Goal: Information Seeking & Learning: Learn about a topic

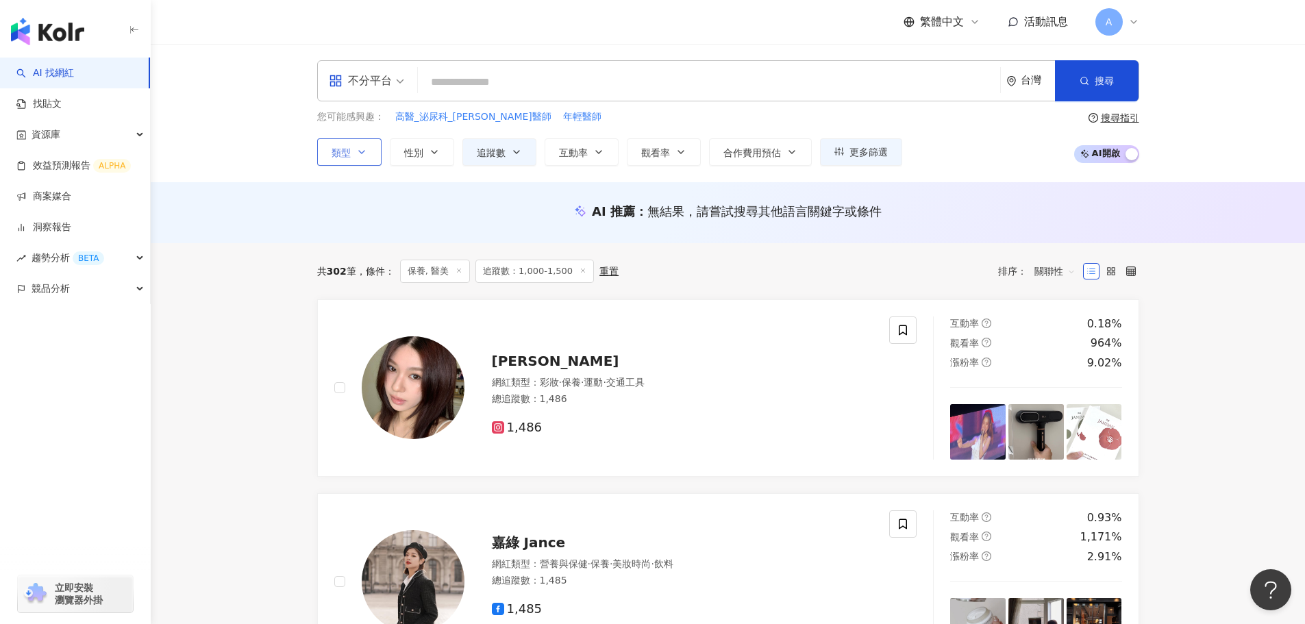
click at [356, 149] on icon "button" at bounding box center [361, 152] width 11 height 11
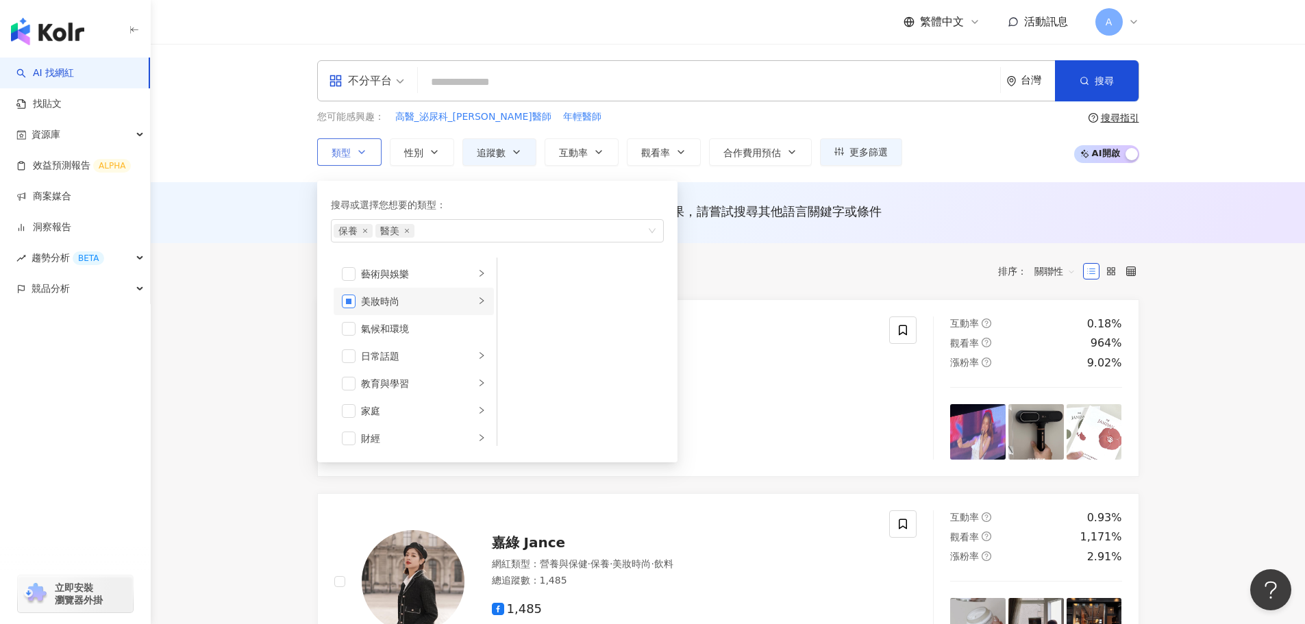
click at [349, 302] on span "button" at bounding box center [349, 302] width 14 height 14
click at [338, 407] on li "美食" at bounding box center [414, 401] width 160 height 27
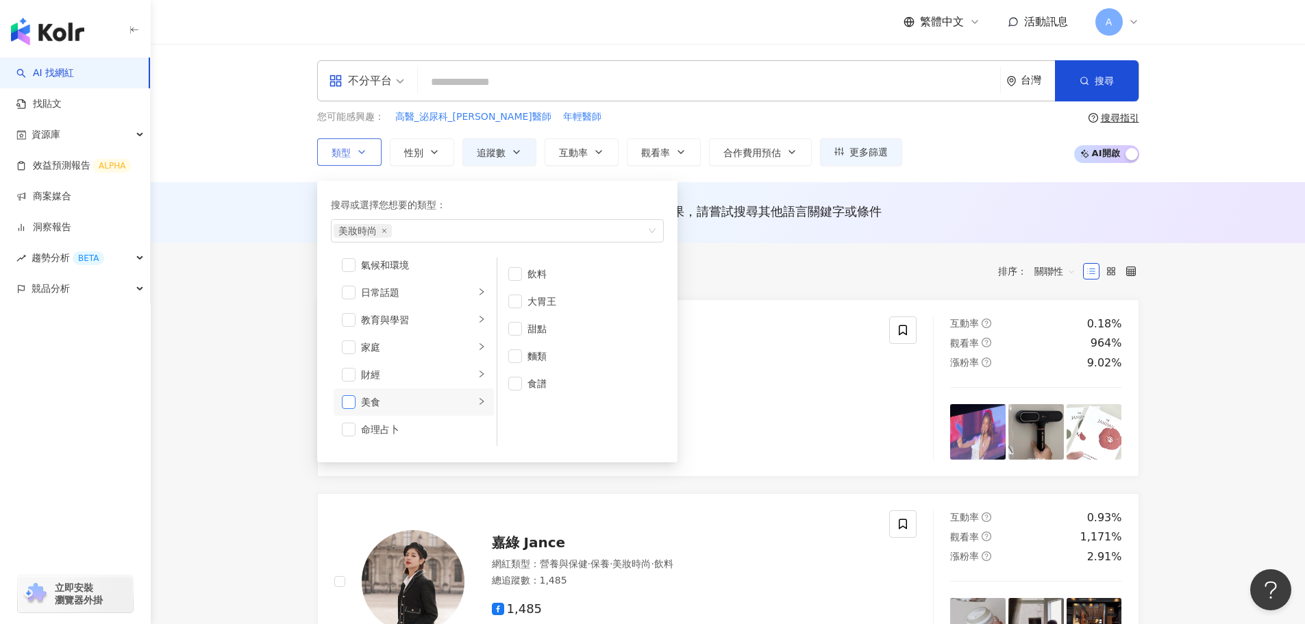
click at [349, 398] on span "button" at bounding box center [349, 402] width 14 height 14
click at [480, 160] on button "追蹤數" at bounding box center [499, 151] width 74 height 27
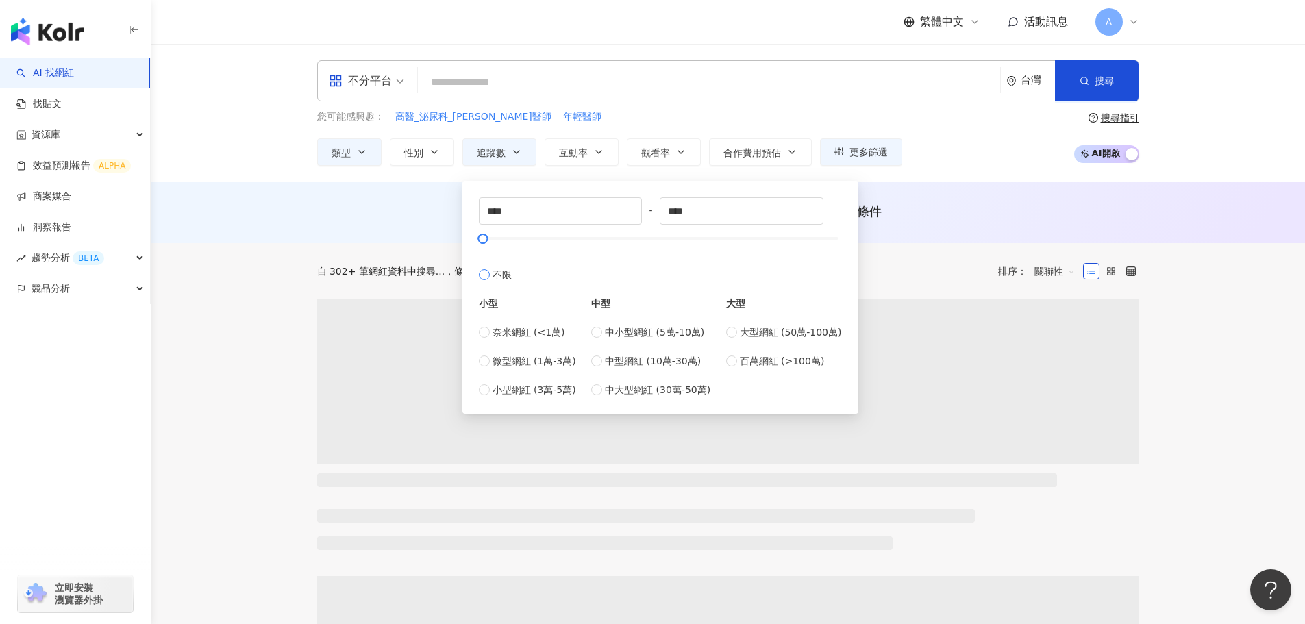
click at [495, 278] on span "不限" at bounding box center [501, 274] width 19 height 15
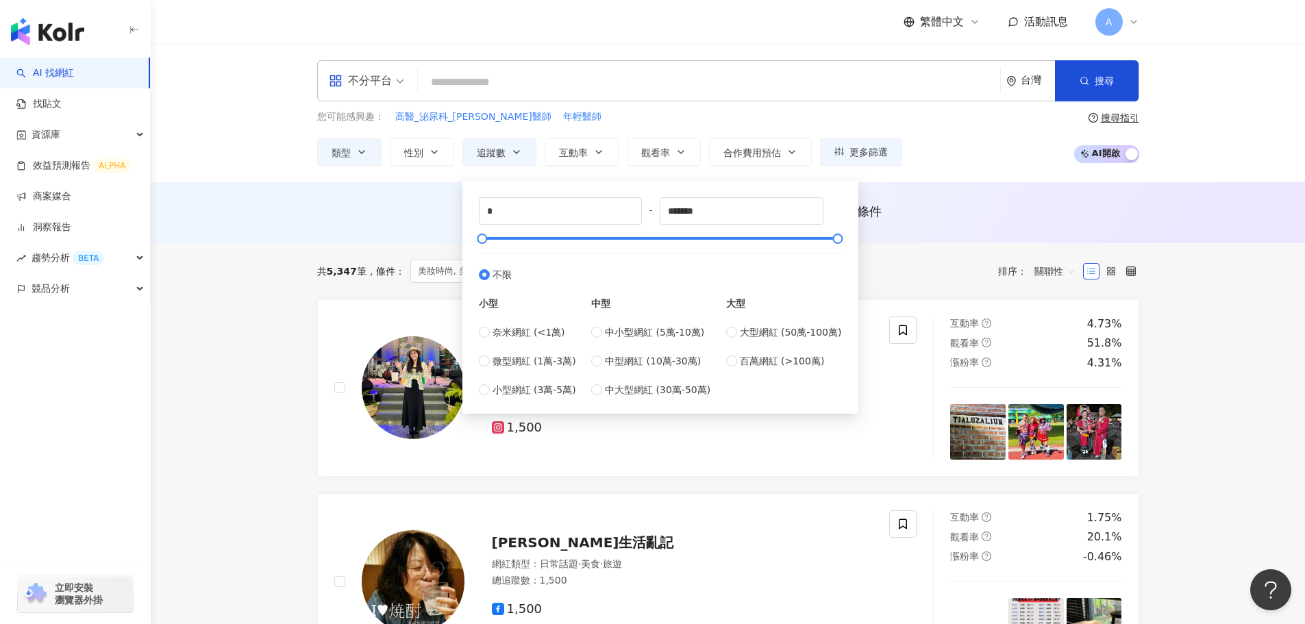
type input "*"
type input "*******"
click at [651, 166] on div "不分平台 台灣 搜尋 您可能感興趣： 高醫_泌尿科_李香瑩醫師 年輕醫師 類型 性別 追蹤數 互動率 觀看率 合作費用預估 更多篩選 * - ******* …" at bounding box center [728, 113] width 1154 height 138
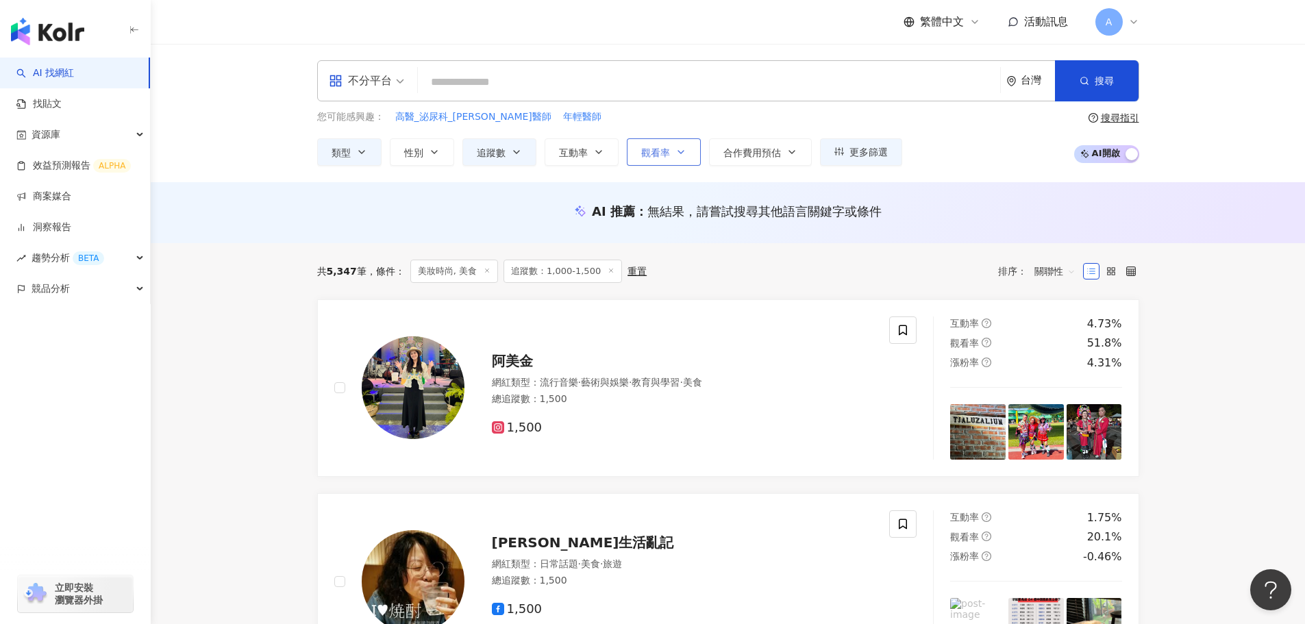
click at [653, 160] on button "觀看率" at bounding box center [664, 151] width 74 height 27
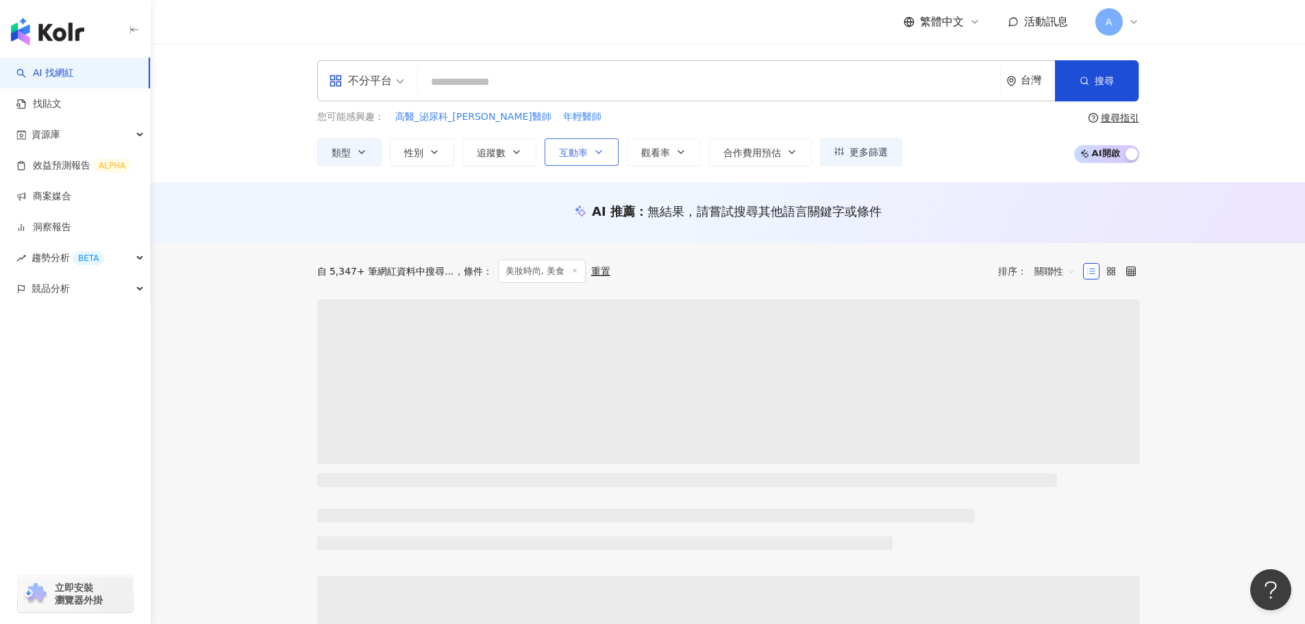
click at [582, 155] on span "互動率" at bounding box center [573, 152] width 29 height 11
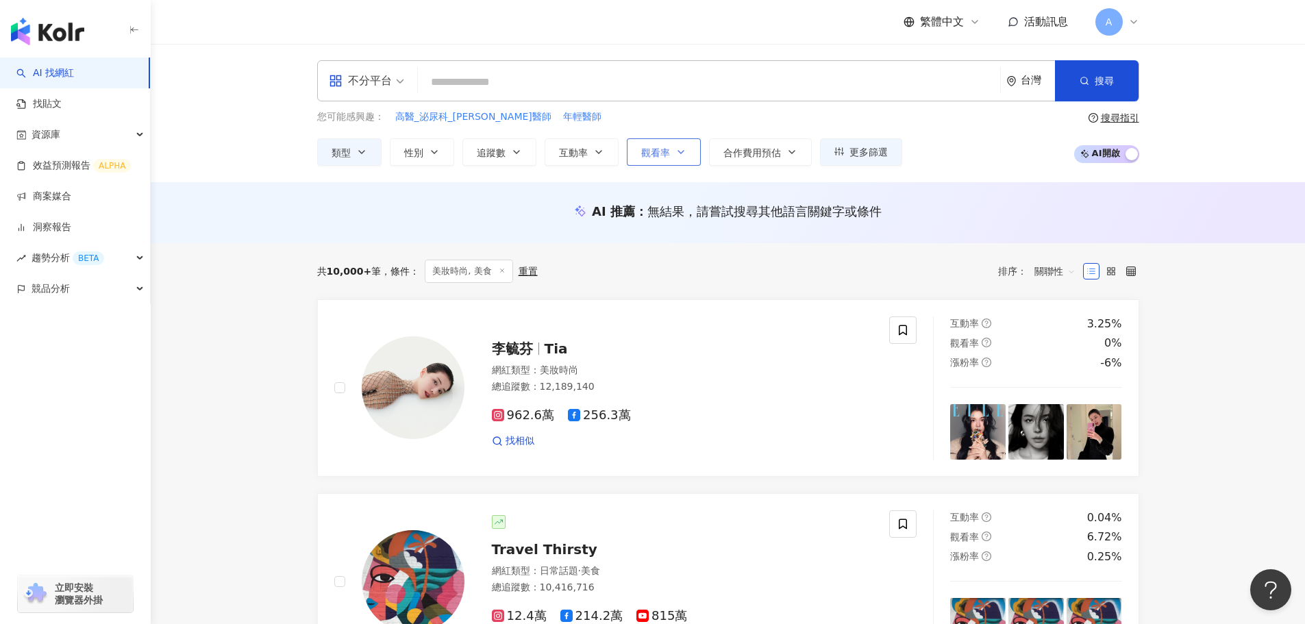
click at [664, 145] on button "觀看率" at bounding box center [664, 151] width 74 height 27
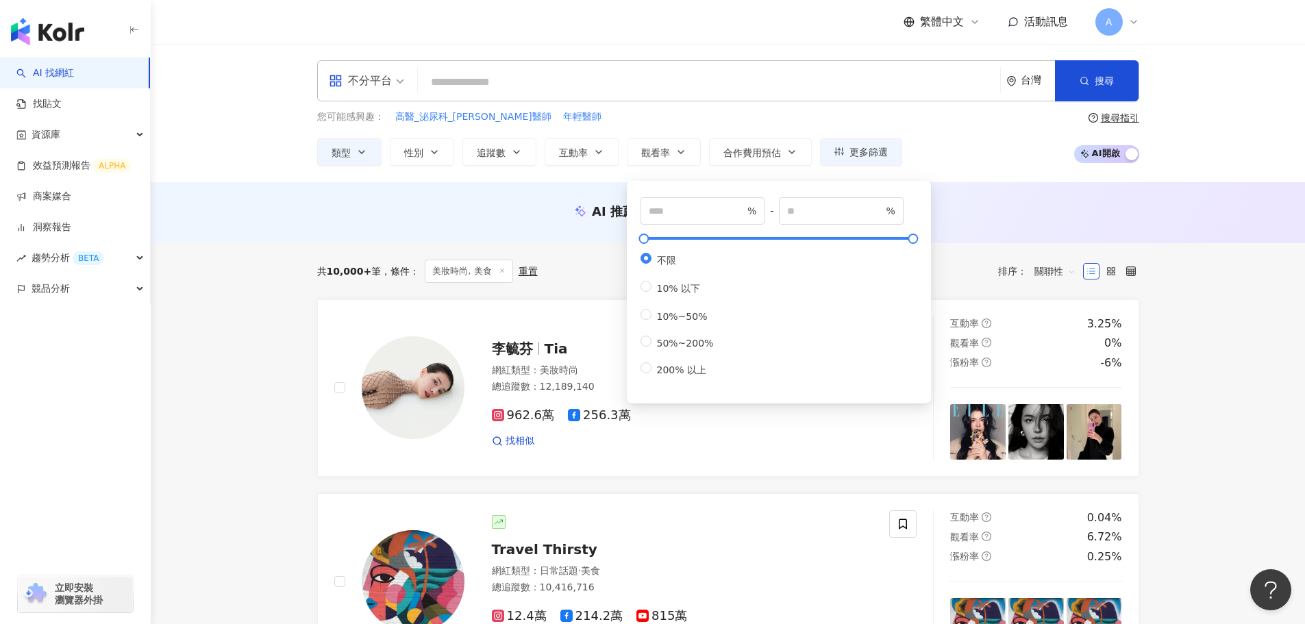
drag, startPoint x: 569, startPoint y: 144, endPoint x: 620, endPoint y: 188, distance: 67.5
click at [571, 144] on button "互動率" at bounding box center [582, 151] width 74 height 27
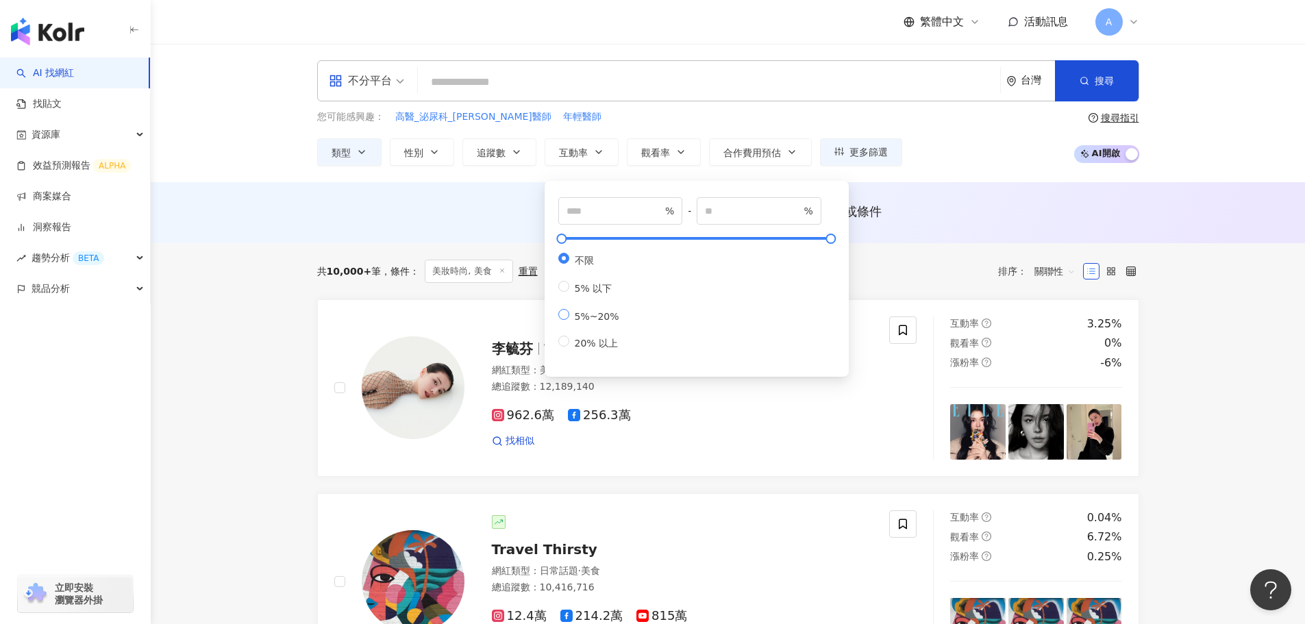
click at [604, 322] on span "5%~20%" at bounding box center [596, 316] width 55 height 11
type input "*"
type input "**"
click at [506, 251] on div "共 10,000+ 筆 條件 ： 美妝時尚, 美食 重置 排序： 關聯性" at bounding box center [728, 271] width 822 height 56
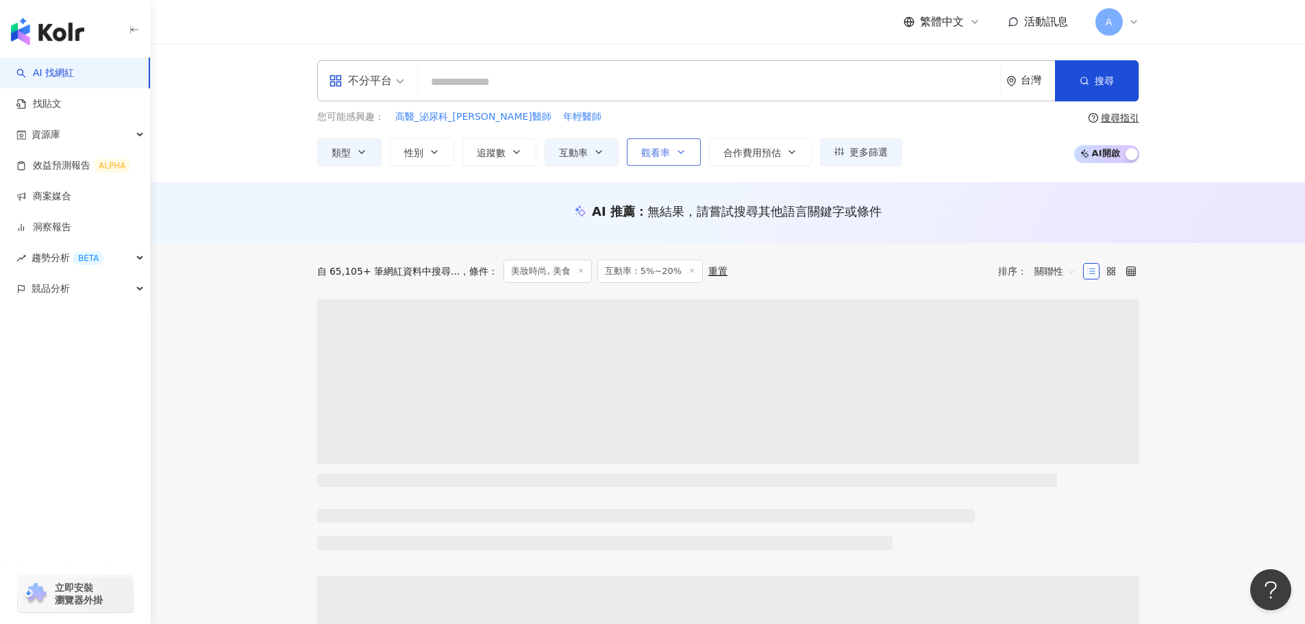
click at [661, 157] on span "觀看率" at bounding box center [655, 152] width 29 height 11
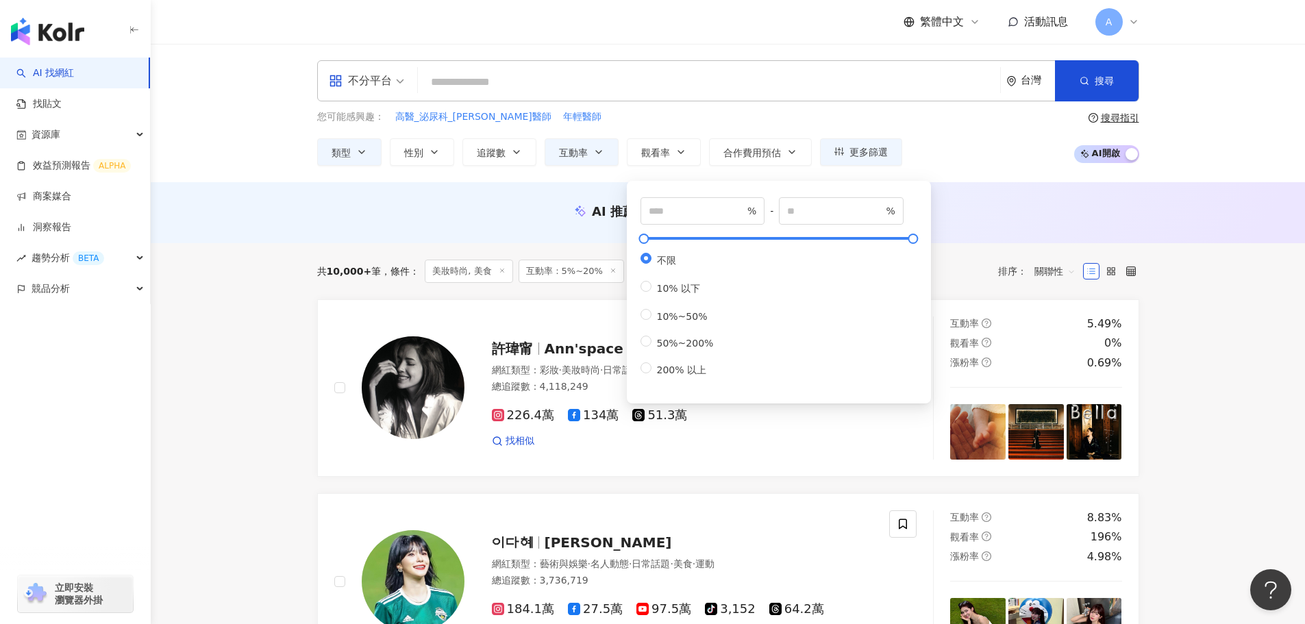
click at [448, 214] on div "AI 推薦 ： 無結果，請嘗試搜尋其他語言關鍵字或條件" at bounding box center [728, 211] width 822 height 17
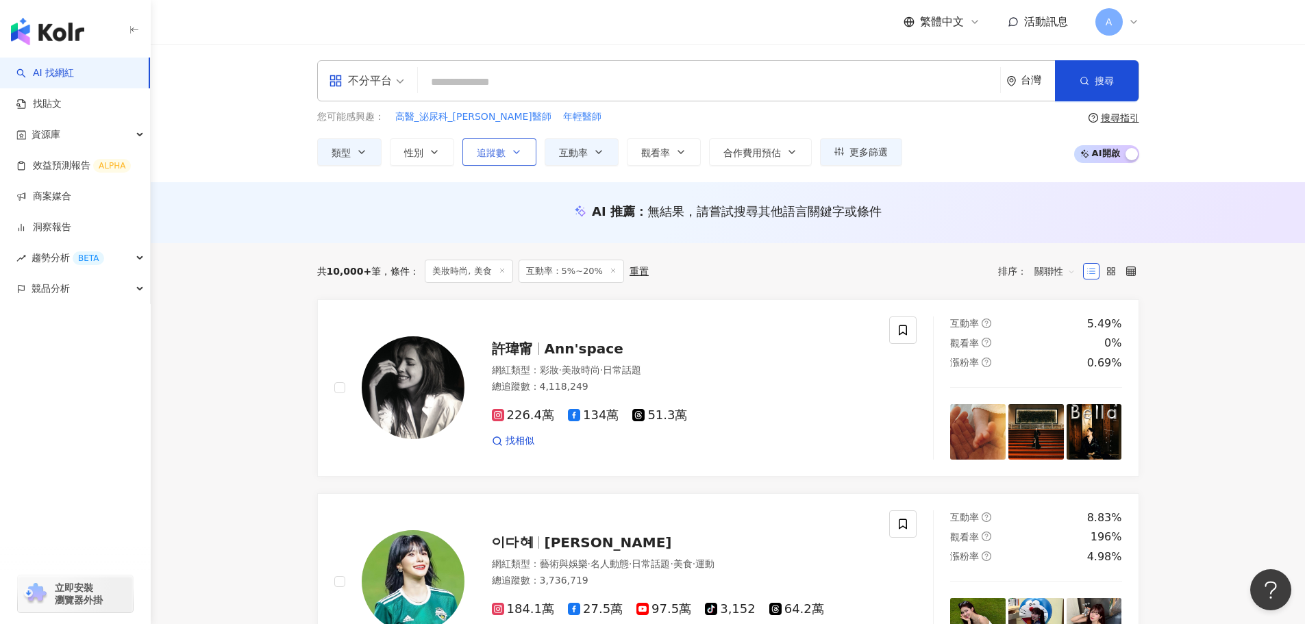
click at [515, 159] on button "追蹤數" at bounding box center [499, 151] width 74 height 27
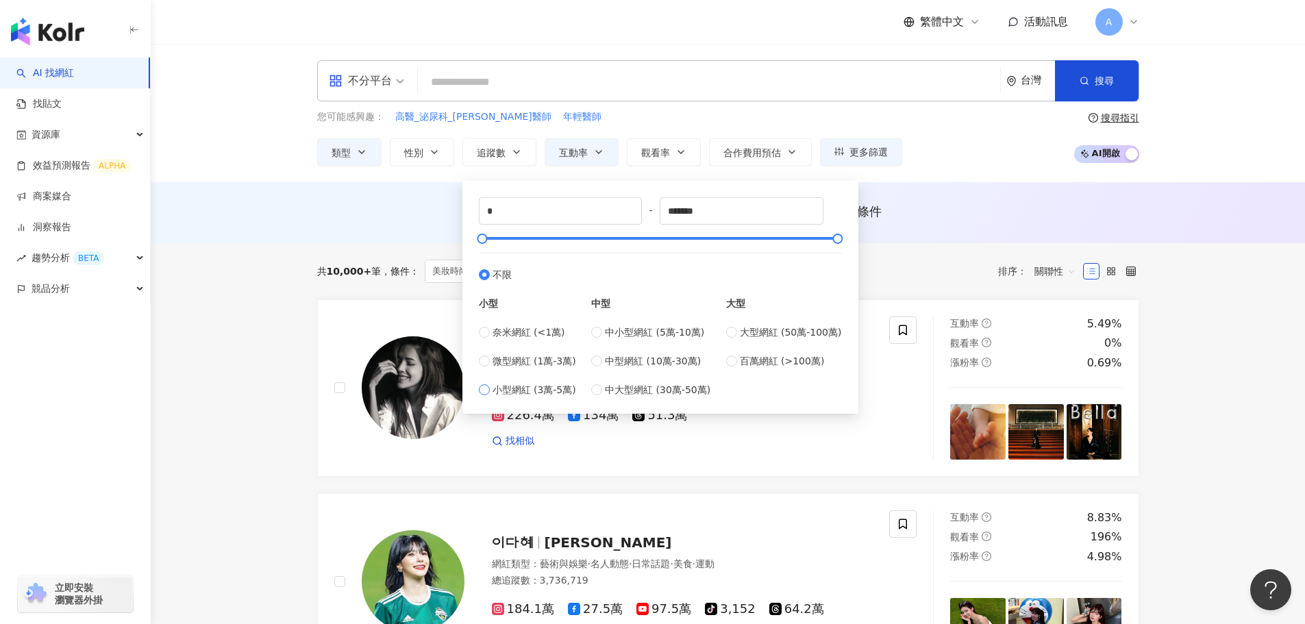
click at [559, 395] on span "小型網紅 (3萬-5萬)" at bounding box center [534, 389] width 84 height 15
type input "*****"
click at [928, 201] on div "AI 推薦 ： 無結果，請嘗試搜尋其他語言關鍵字或條件" at bounding box center [728, 212] width 1154 height 61
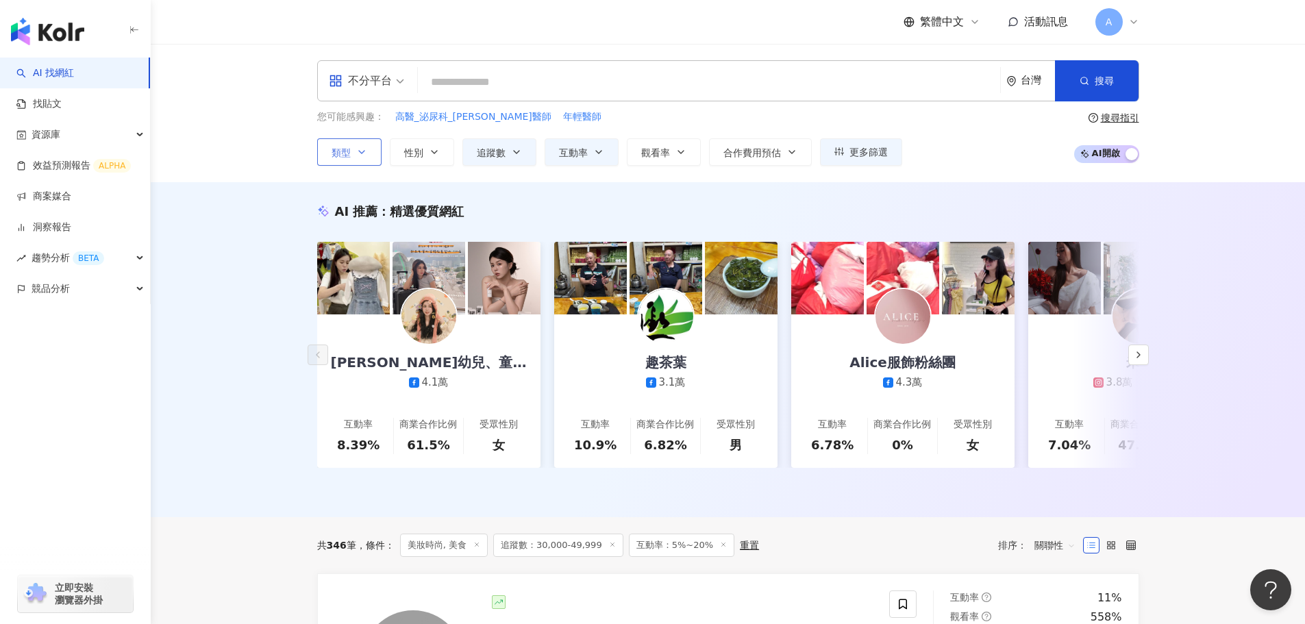
click at [352, 141] on button "類型" at bounding box center [349, 151] width 64 height 27
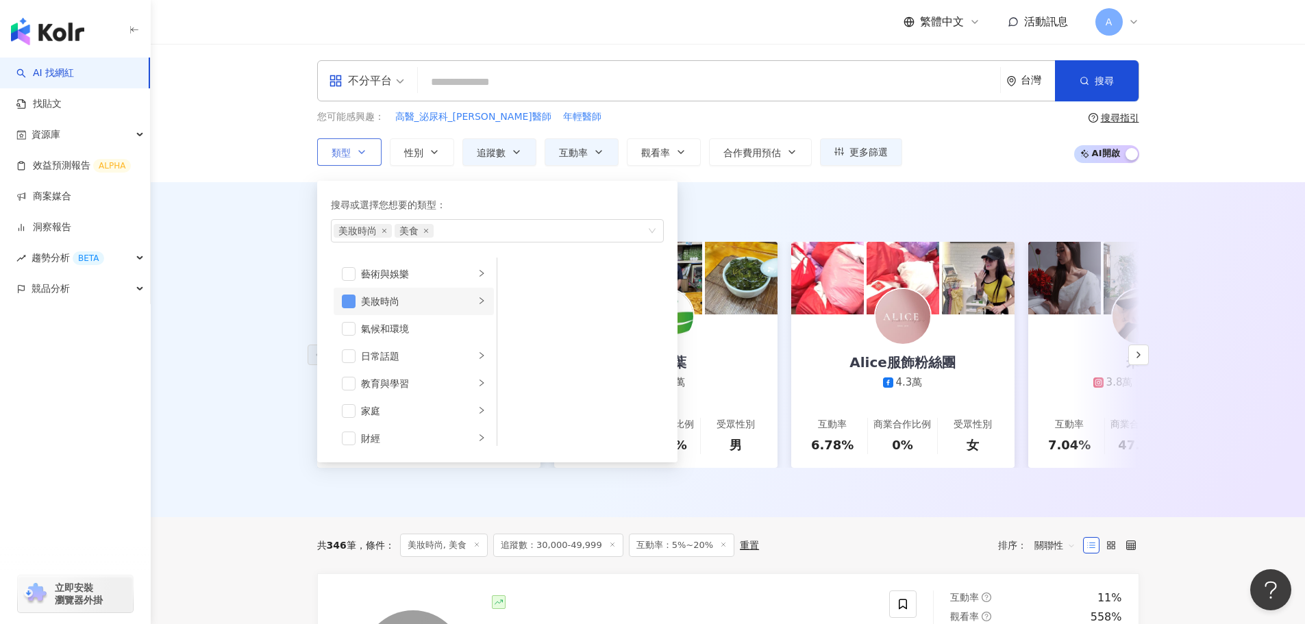
click at [347, 303] on span "button" at bounding box center [349, 302] width 14 height 14
click at [348, 305] on span "button" at bounding box center [349, 302] width 14 height 14
click at [349, 425] on span "button" at bounding box center [349, 425] width 14 height 14
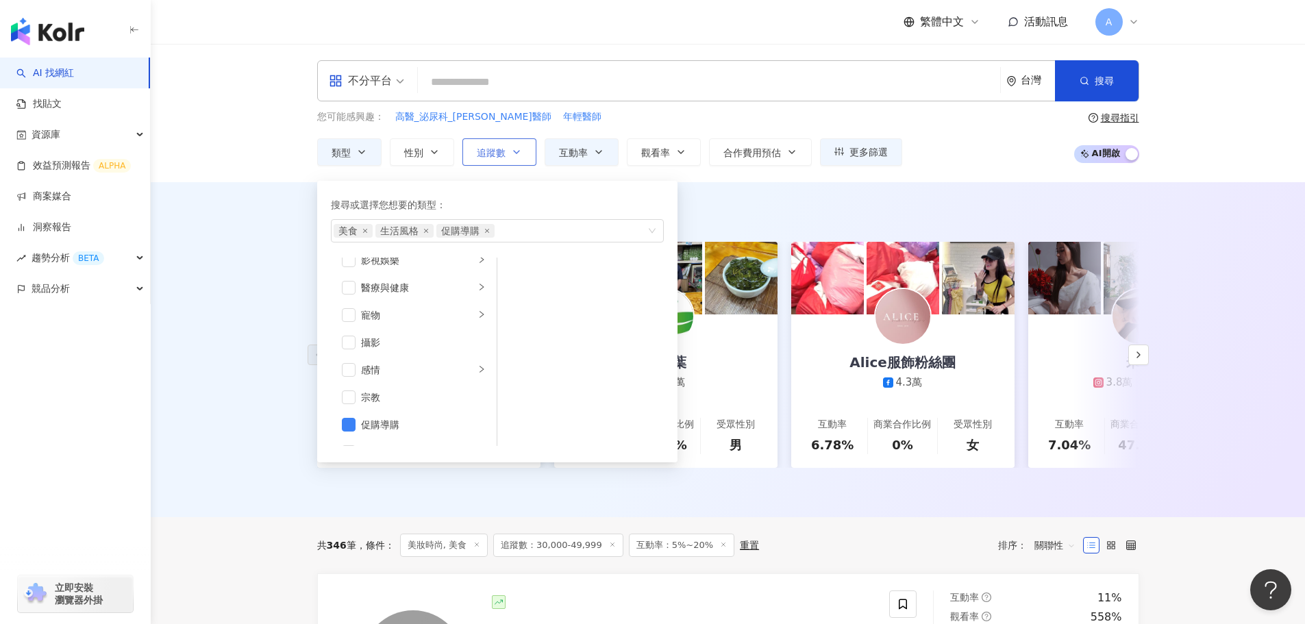
click at [501, 142] on button "追蹤數" at bounding box center [499, 151] width 74 height 27
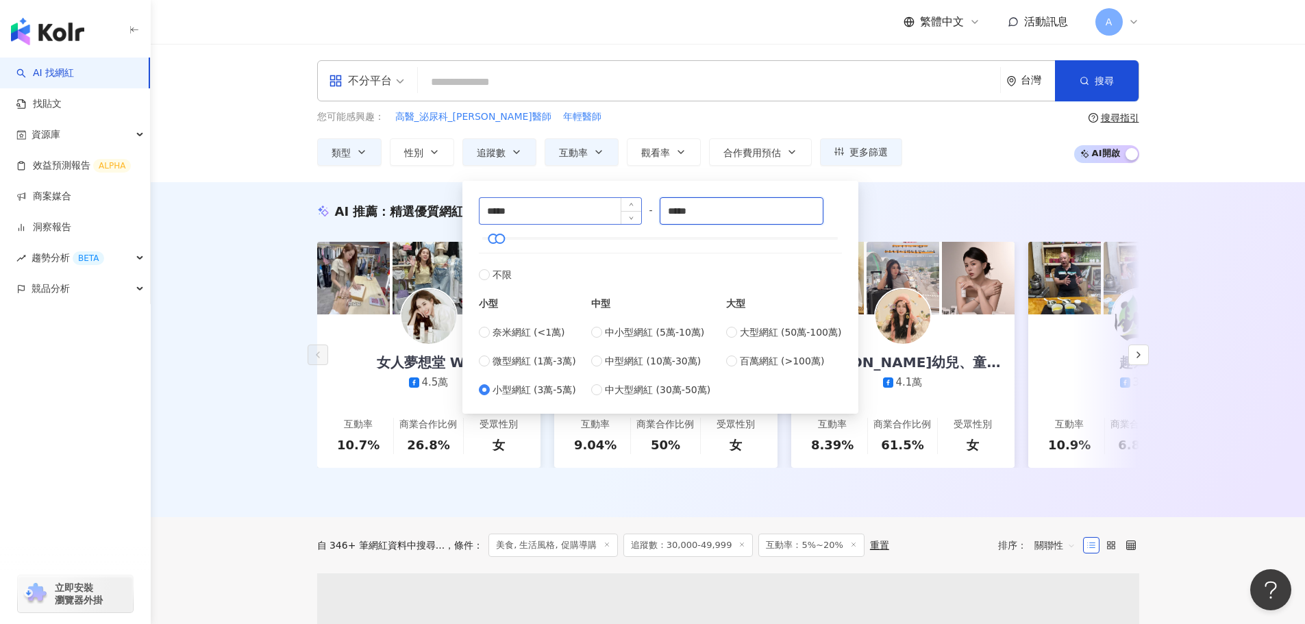
drag, startPoint x: 712, startPoint y: 212, endPoint x: 592, endPoint y: 209, distance: 119.9
click at [600, 197] on div "***** - ***** 不限 小型 奈米網紅 (<1萬) 微型網紅 (1萬-3萬) 小型網紅 (3萬-5萬) 中型 中小型網紅 (5萬-10萬) 中型網紅…" at bounding box center [660, 297] width 379 height 216
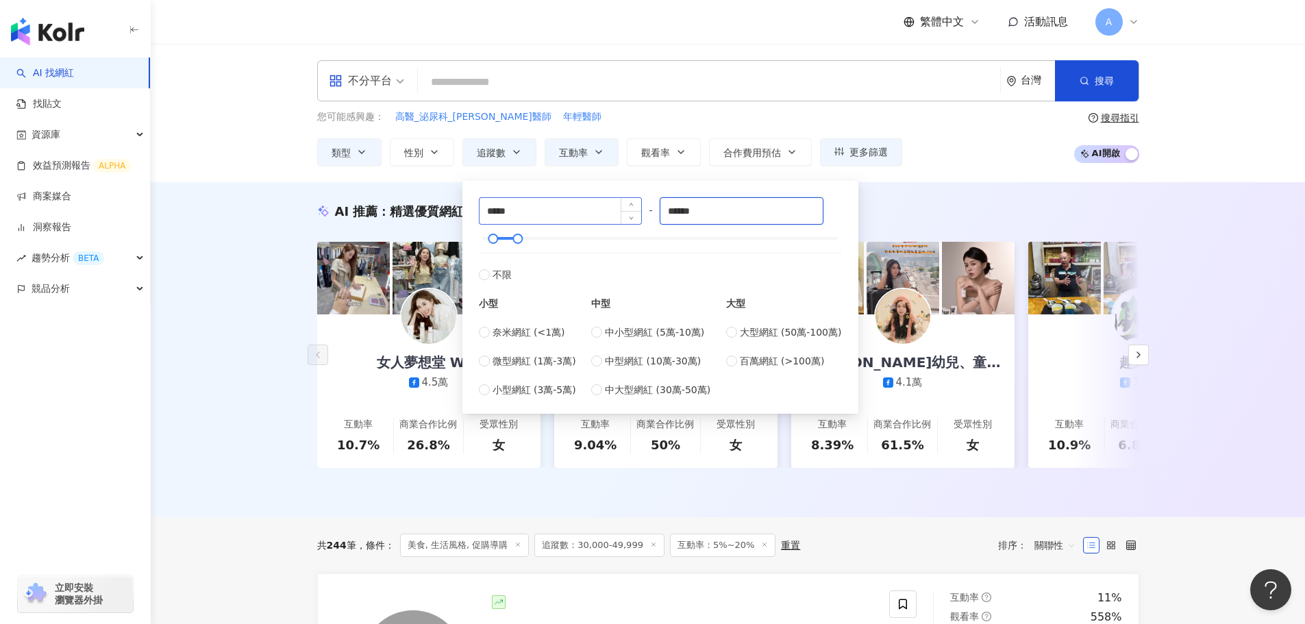
type input "******"
click at [273, 201] on div "AI 推薦 ： 精選優質網紅 女人夢想堂 W.D 4.5萬 互動率 10.7% 商業合作比例 26.8% 受眾性別 女 Bonjour. 小巴黎 4萬 互動率…" at bounding box center [728, 349] width 1154 height 335
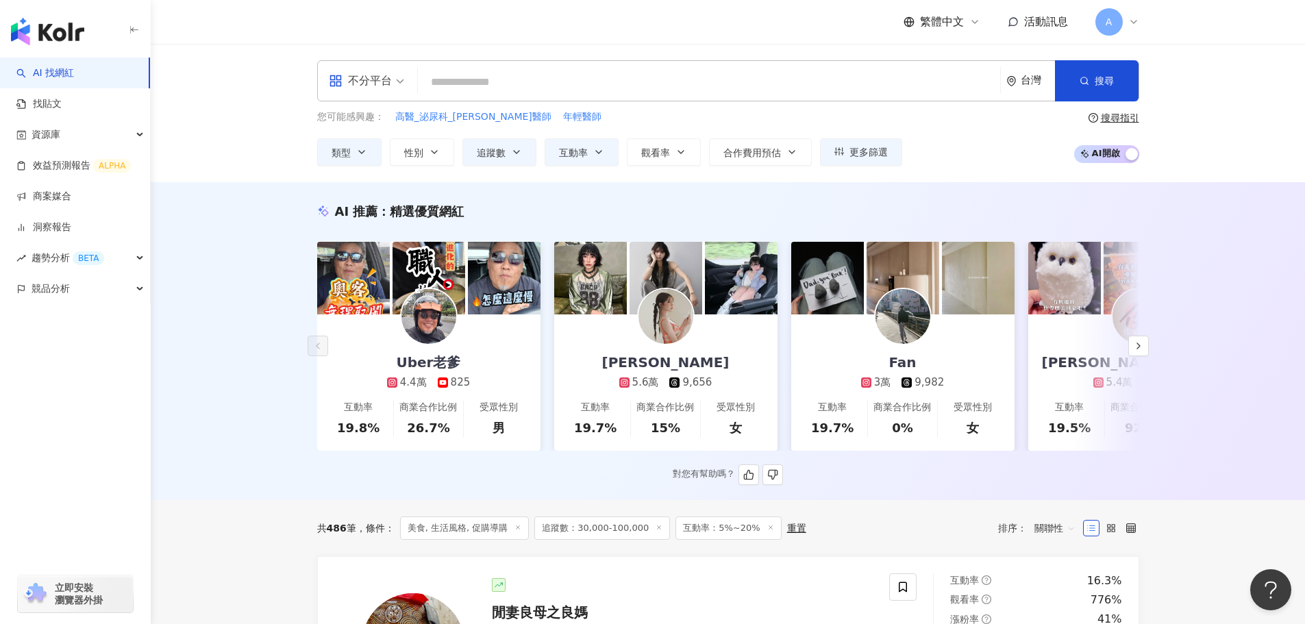
click at [706, 327] on div "HANNA 5.6萬 9,656" at bounding box center [665, 351] width 155 height 75
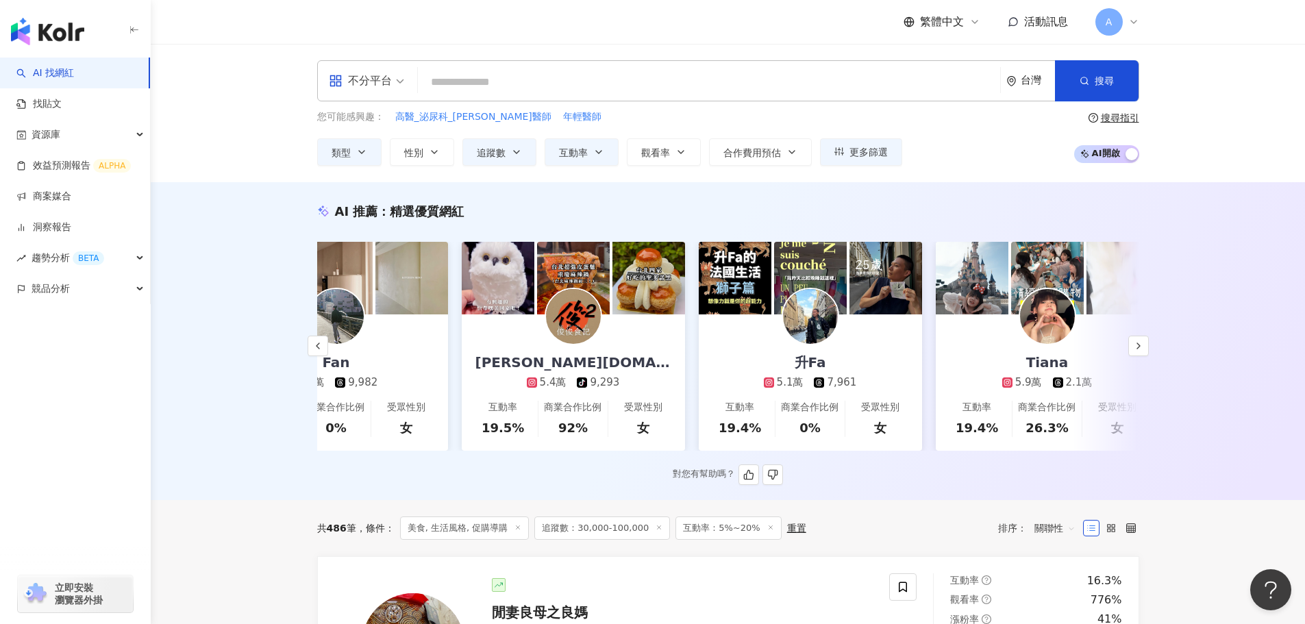
scroll to position [0, 567]
click at [592, 321] on img at bounding box center [572, 316] width 55 height 55
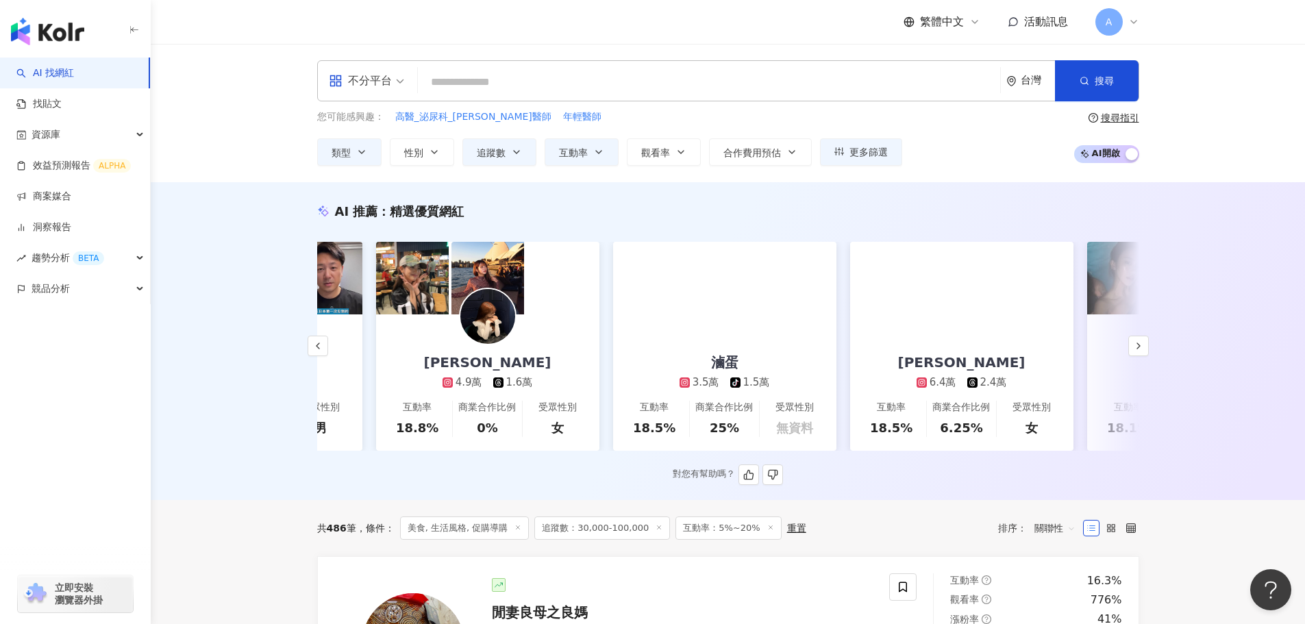
scroll to position [0, 1599]
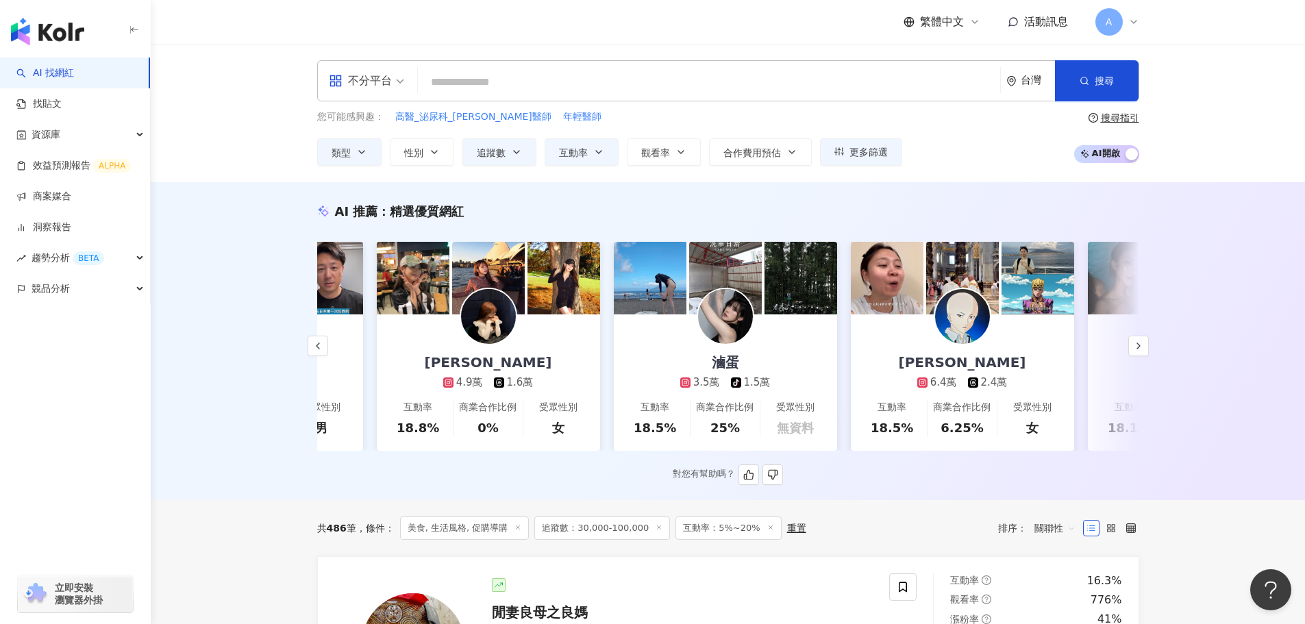
click at [506, 326] on img at bounding box center [488, 316] width 55 height 55
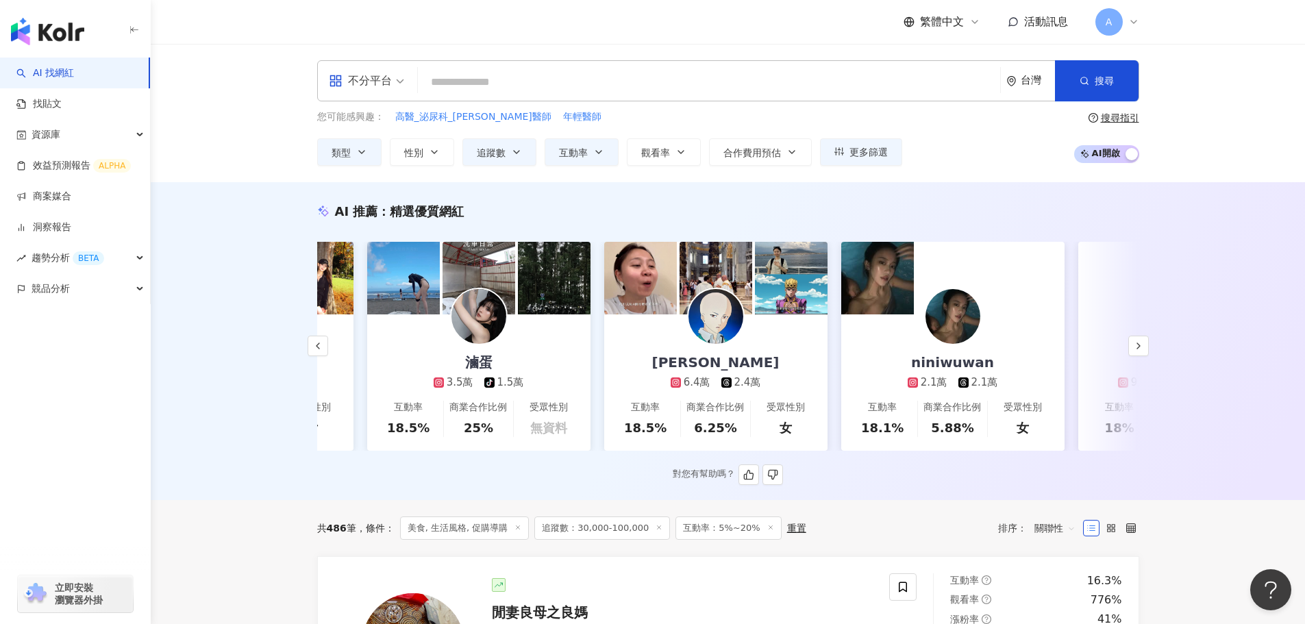
scroll to position [0, 1847]
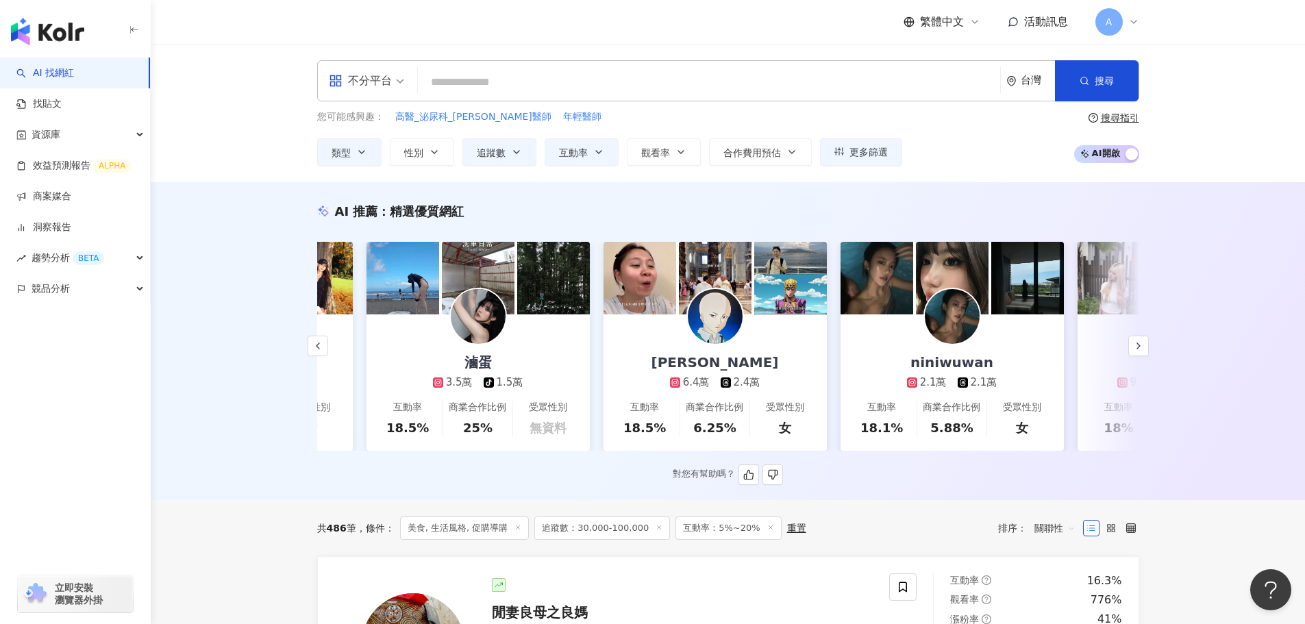
click at [750, 321] on div "林依瑩 6.4萬 2.4萬" at bounding box center [715, 351] width 155 height 75
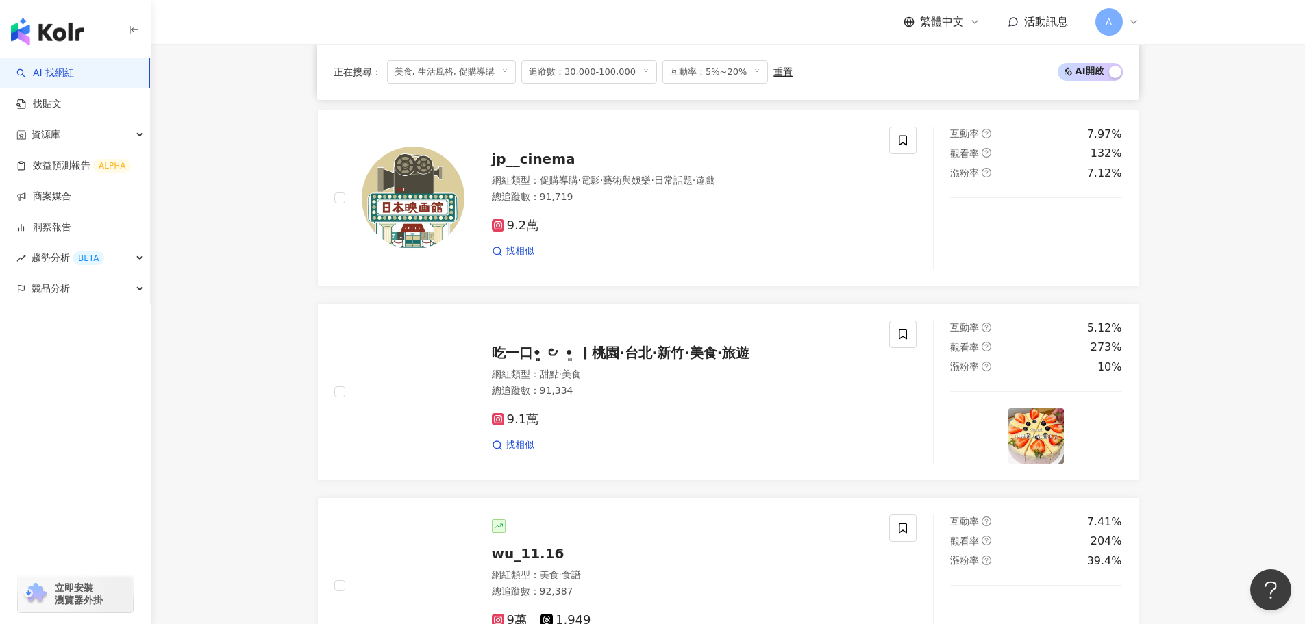
scroll to position [1163, 0]
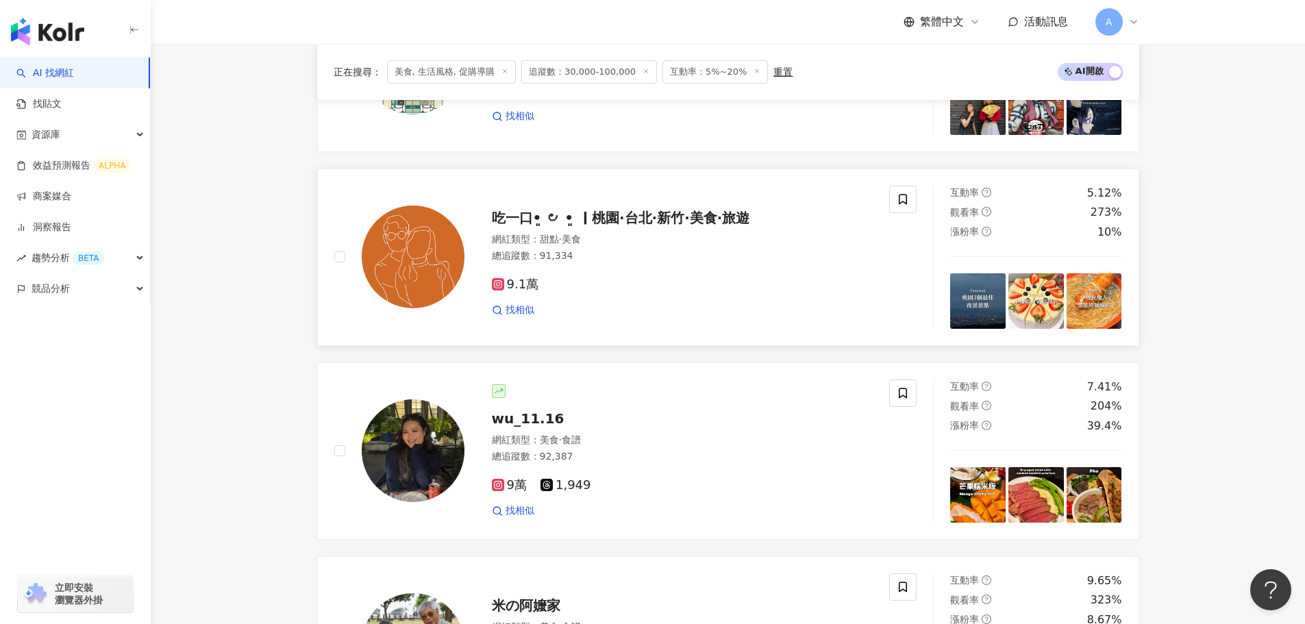
click at [568, 239] on div "吃一口•͈ ౿ •͈ ｜桃園·台北·新竹·美食·旅遊 網紅類型 ： 甜點 · 美食 總追蹤數 ： 91,334 9.1萬 找相似" at bounding box center [668, 257] width 409 height 120
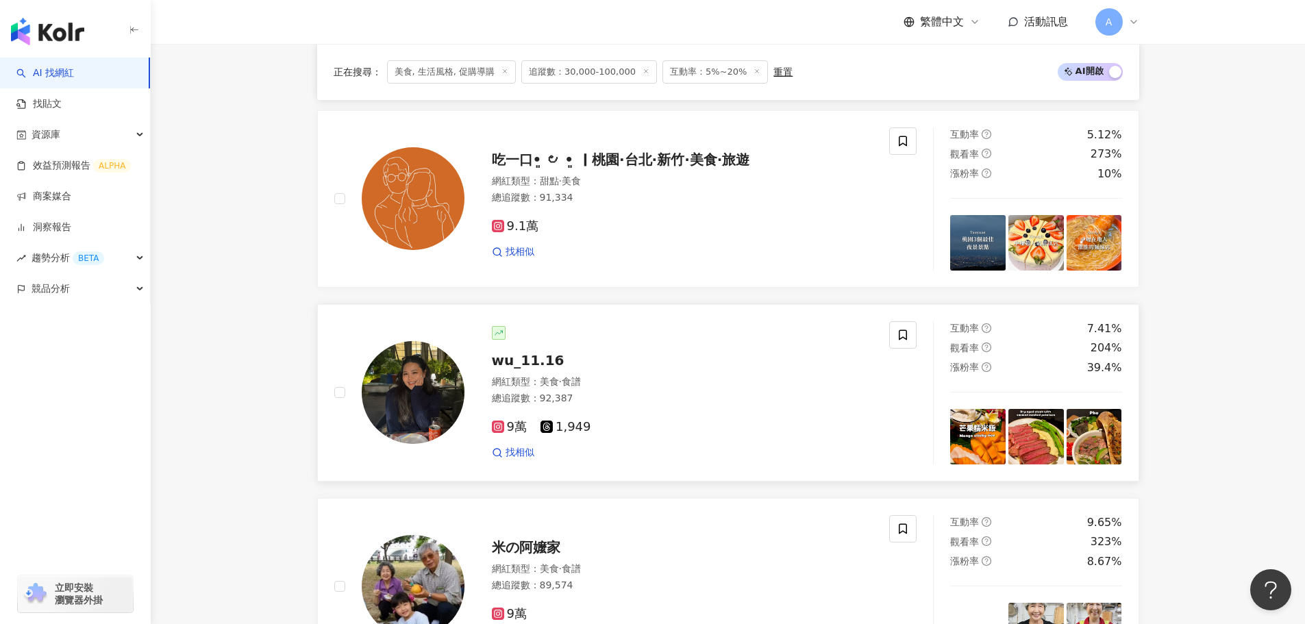
scroll to position [1300, 0]
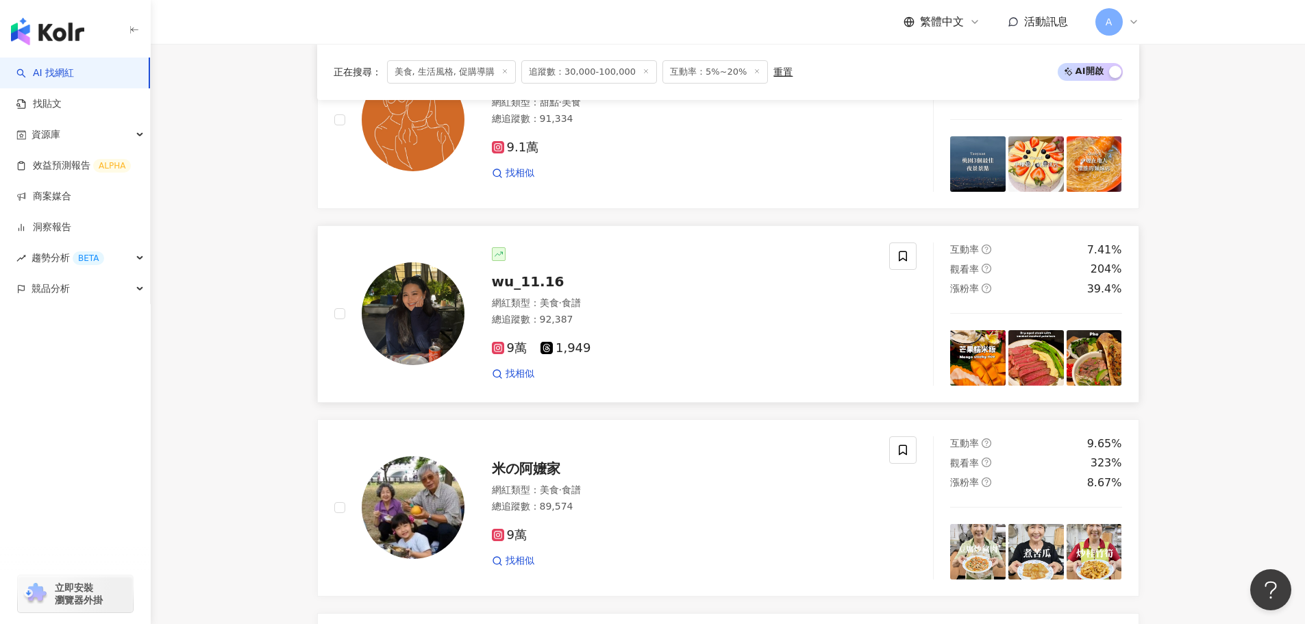
click at [533, 290] on span "wu_11.16" at bounding box center [528, 281] width 73 height 16
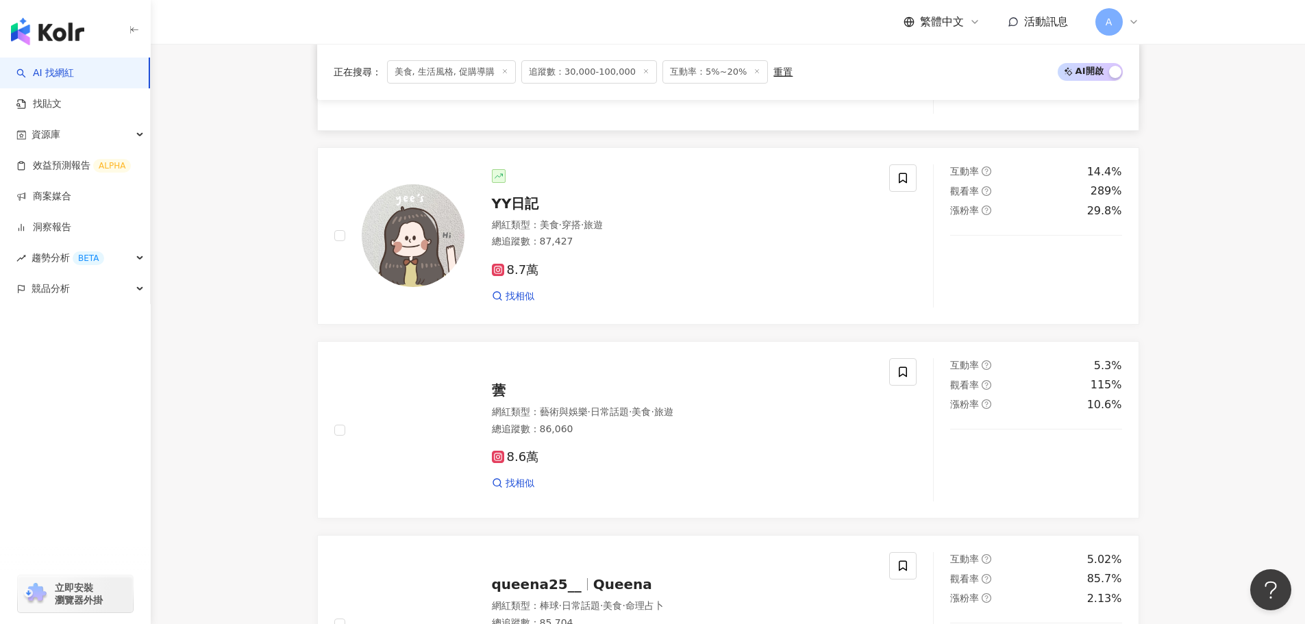
scroll to position [1960, 0]
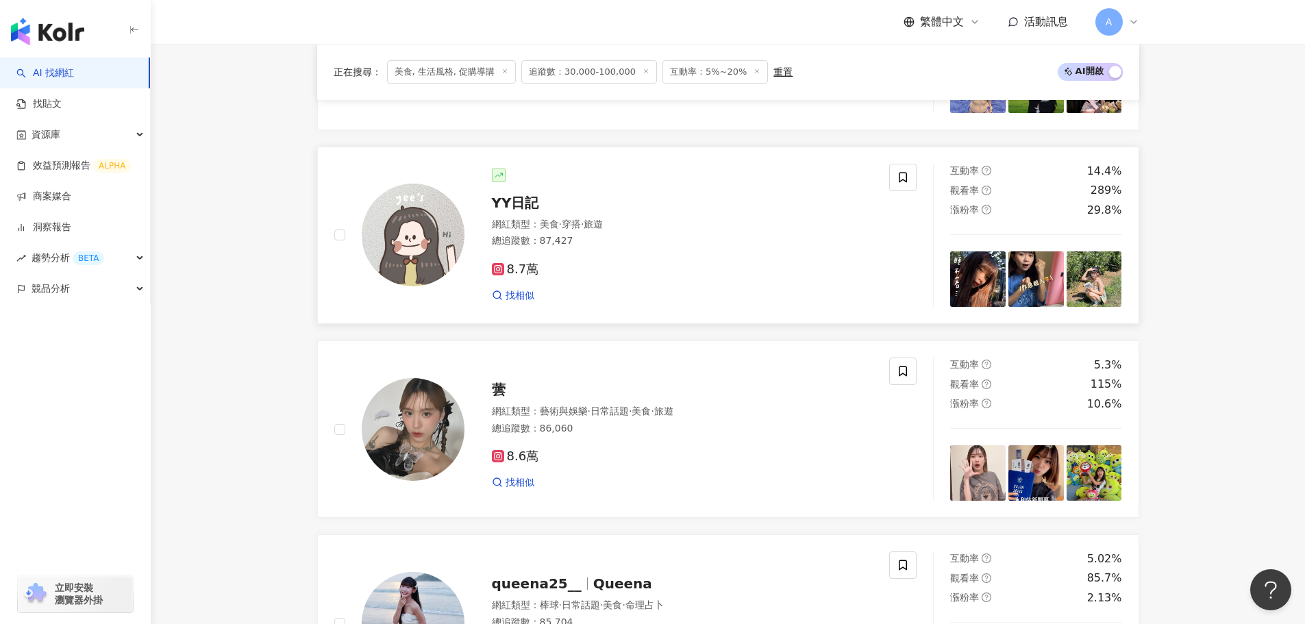
click at [520, 211] on span "YY日記" at bounding box center [515, 203] width 47 height 16
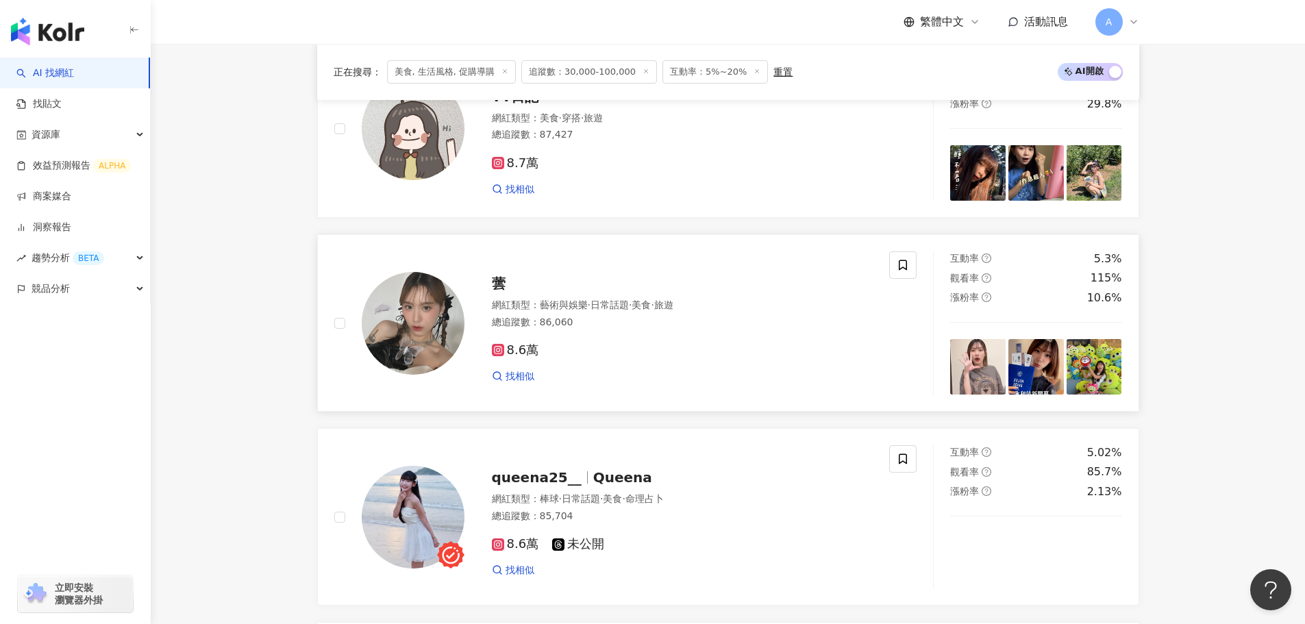
scroll to position [2097, 0]
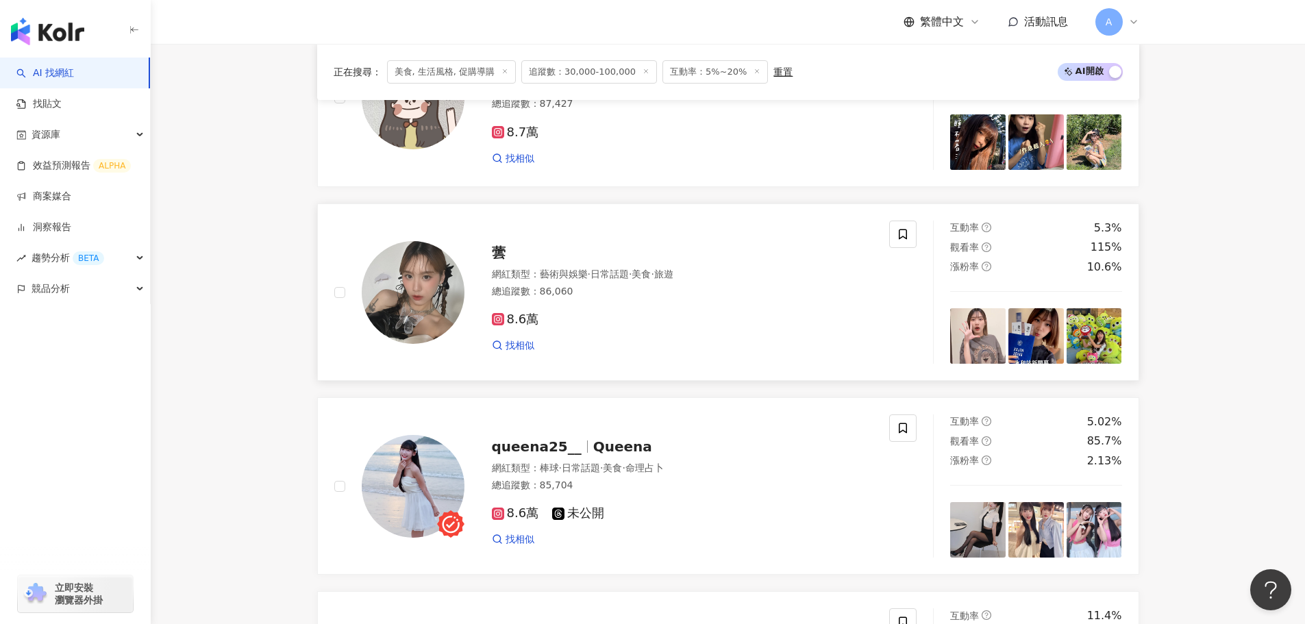
click at [501, 261] on span "蕓" at bounding box center [499, 253] width 14 height 16
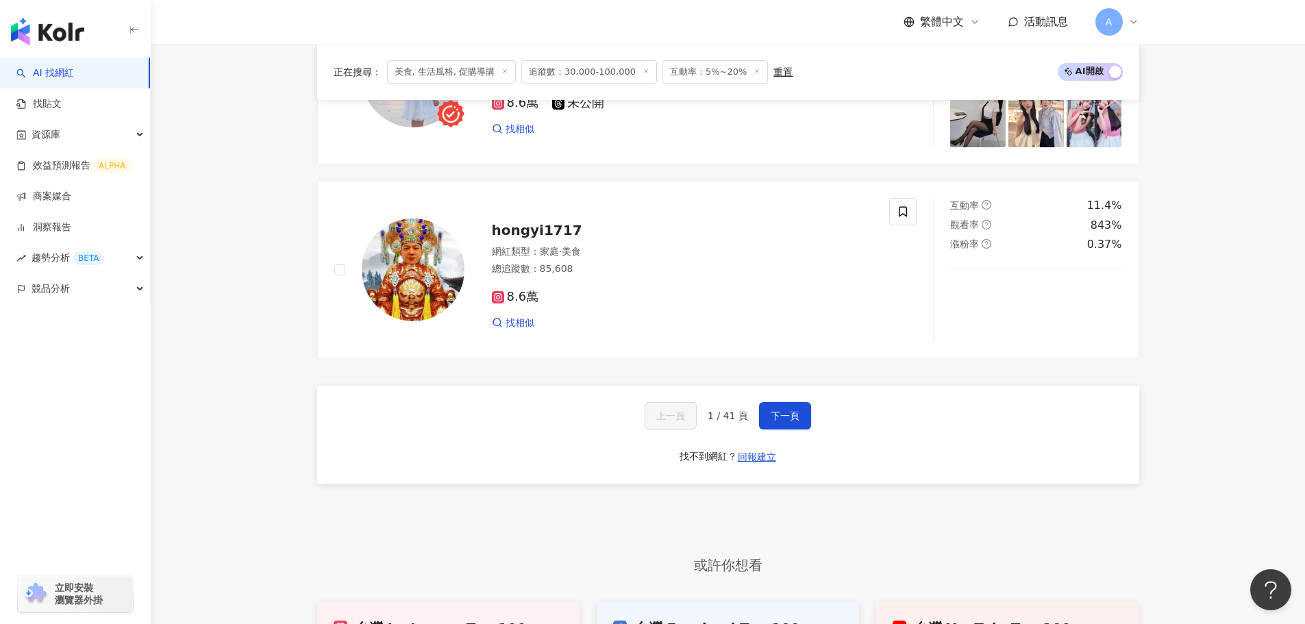
scroll to position [2508, 0]
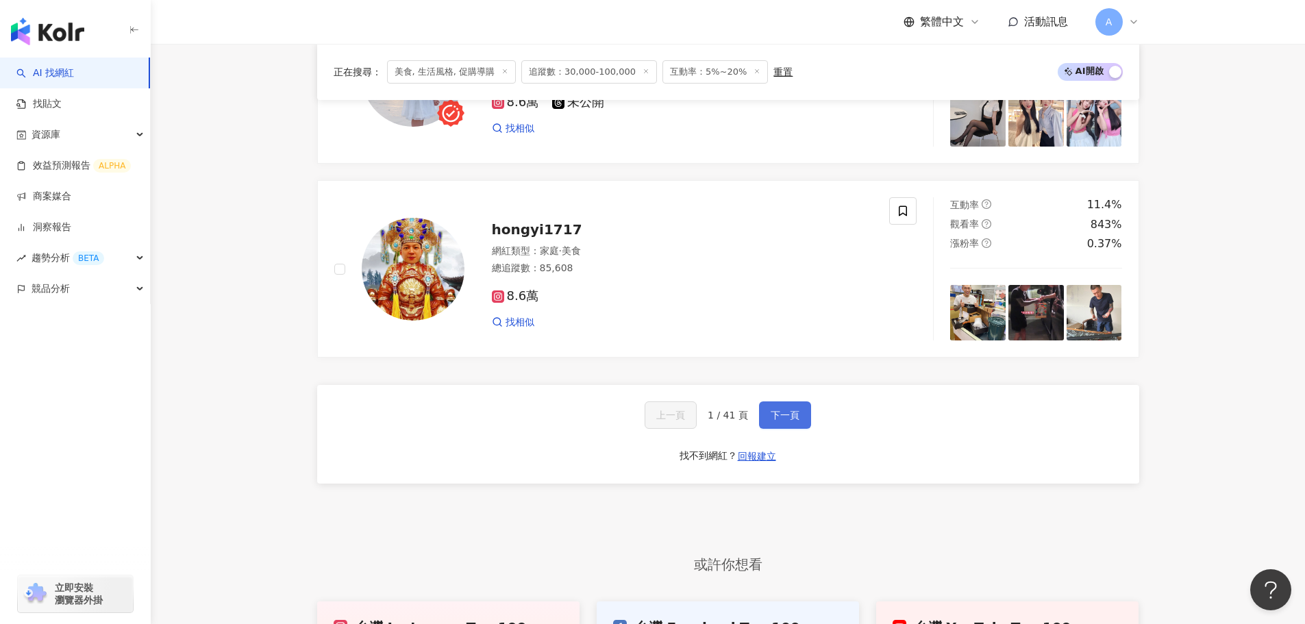
click at [783, 421] on span "下一頁" at bounding box center [785, 415] width 29 height 11
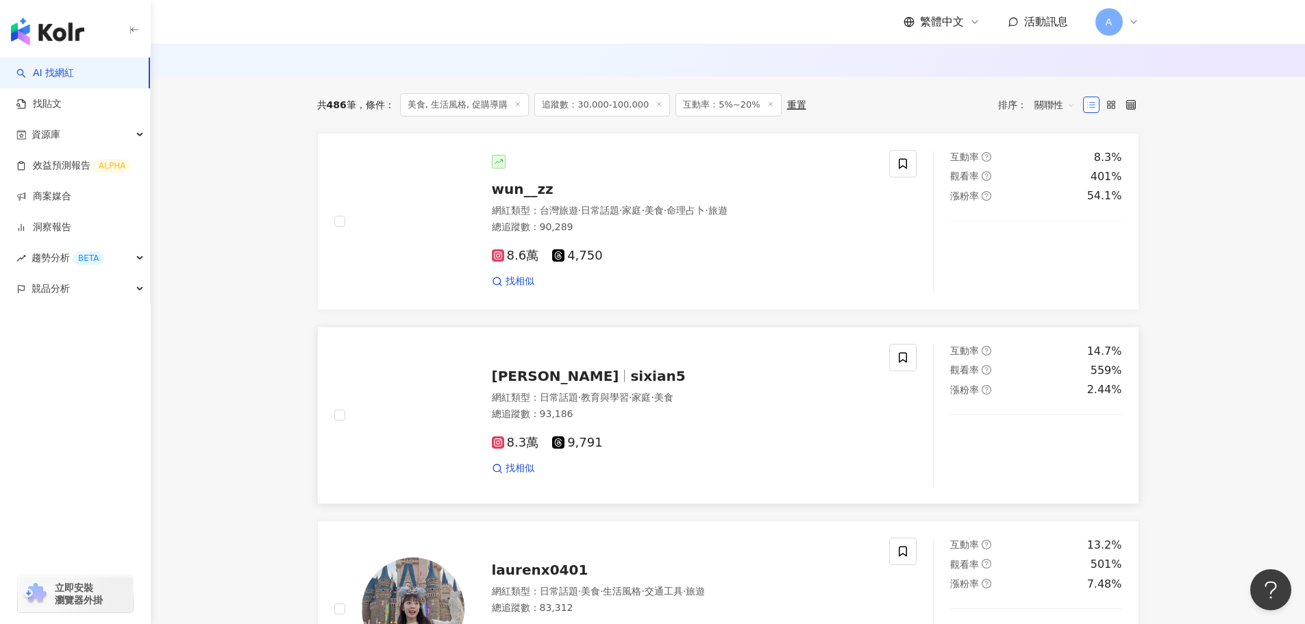
scroll to position [653, 0]
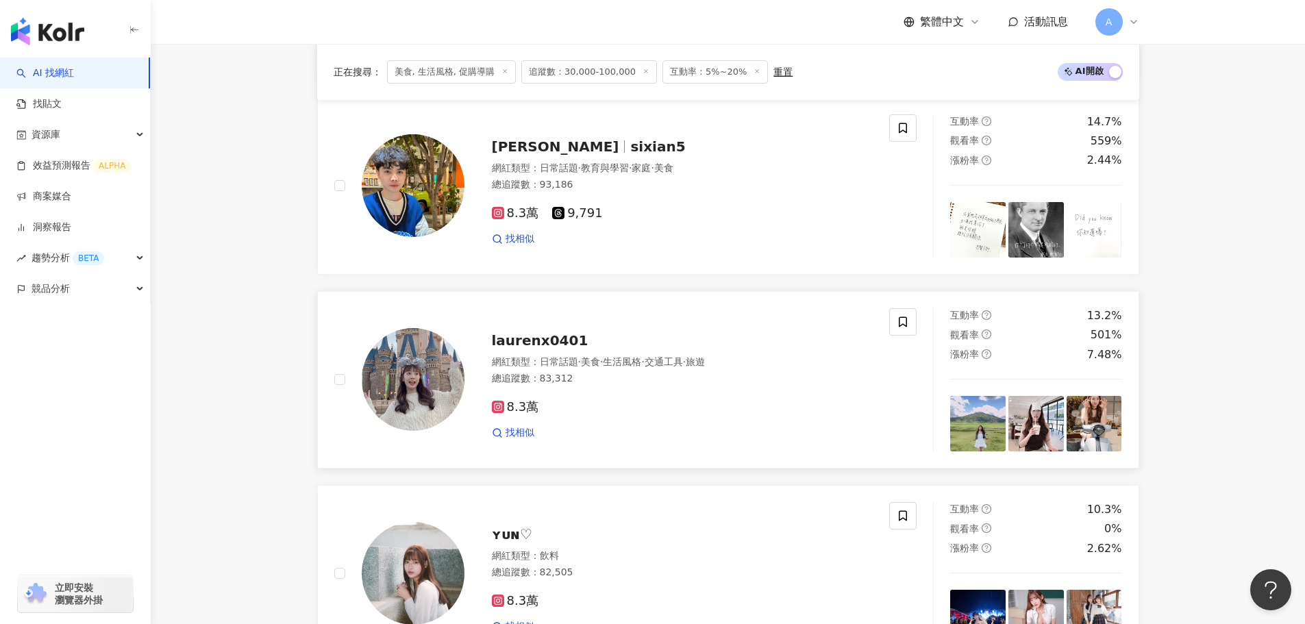
click at [524, 349] on span "laurenx0401" at bounding box center [540, 340] width 97 height 16
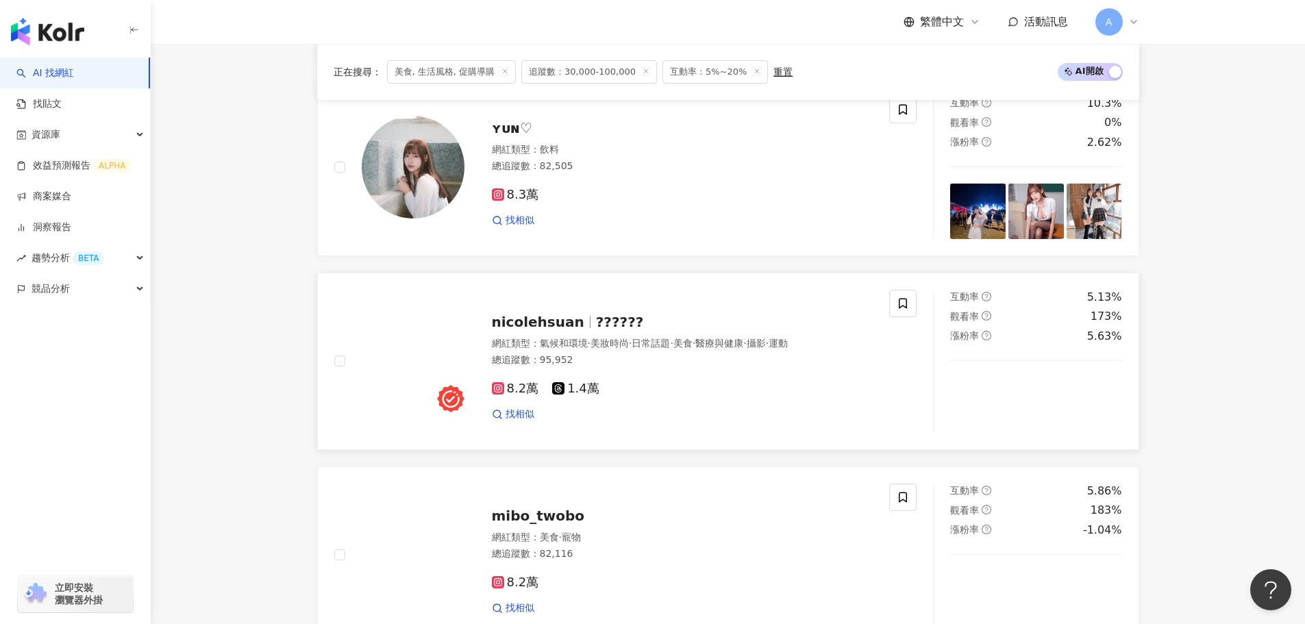
scroll to position [1064, 0]
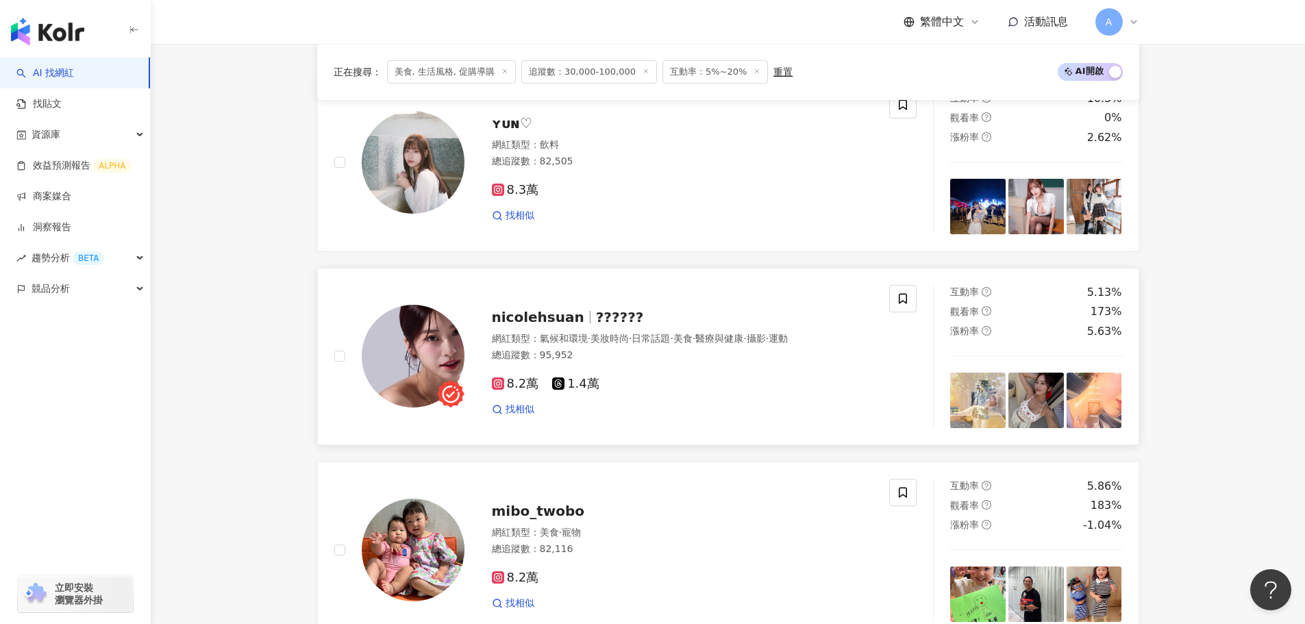
click at [563, 325] on span "nicolehsuan" at bounding box center [538, 317] width 92 height 16
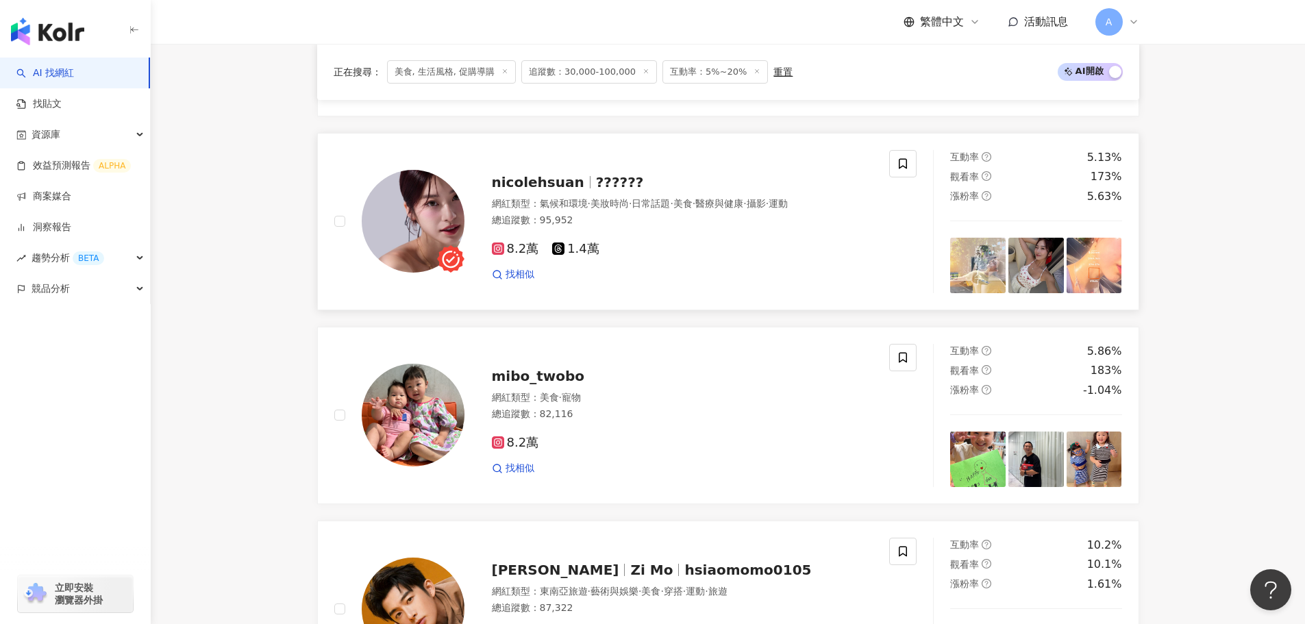
scroll to position [1260, 0]
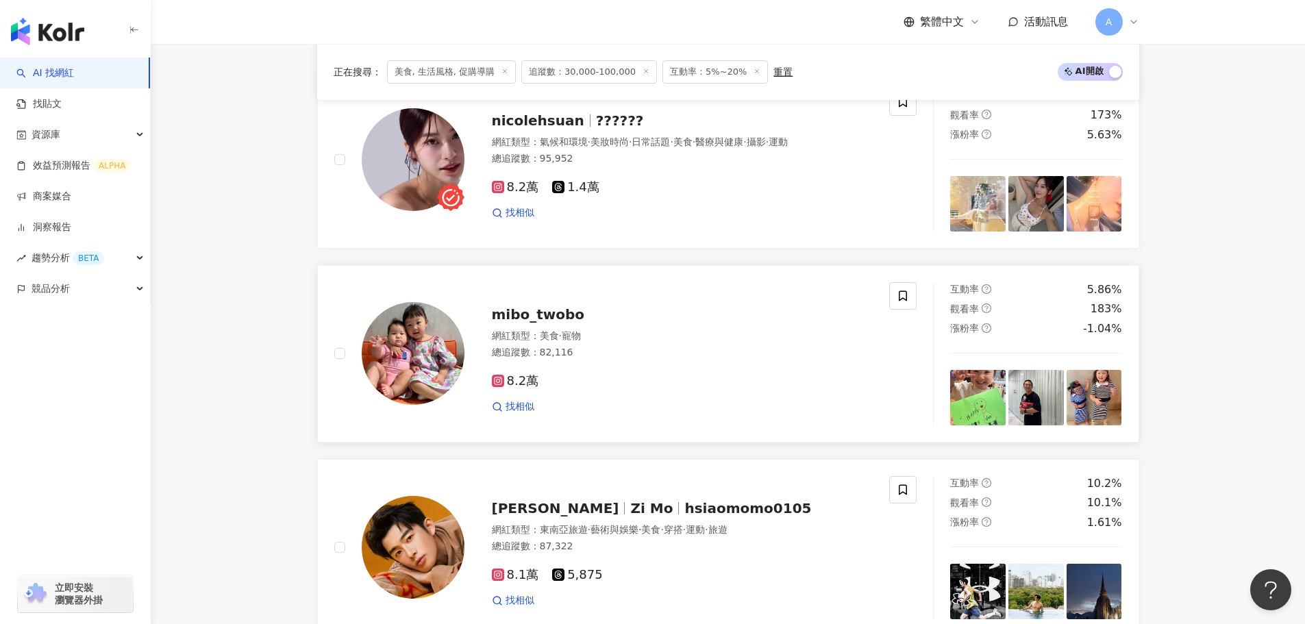
click at [512, 320] on span "mibo_twobo" at bounding box center [538, 314] width 93 height 16
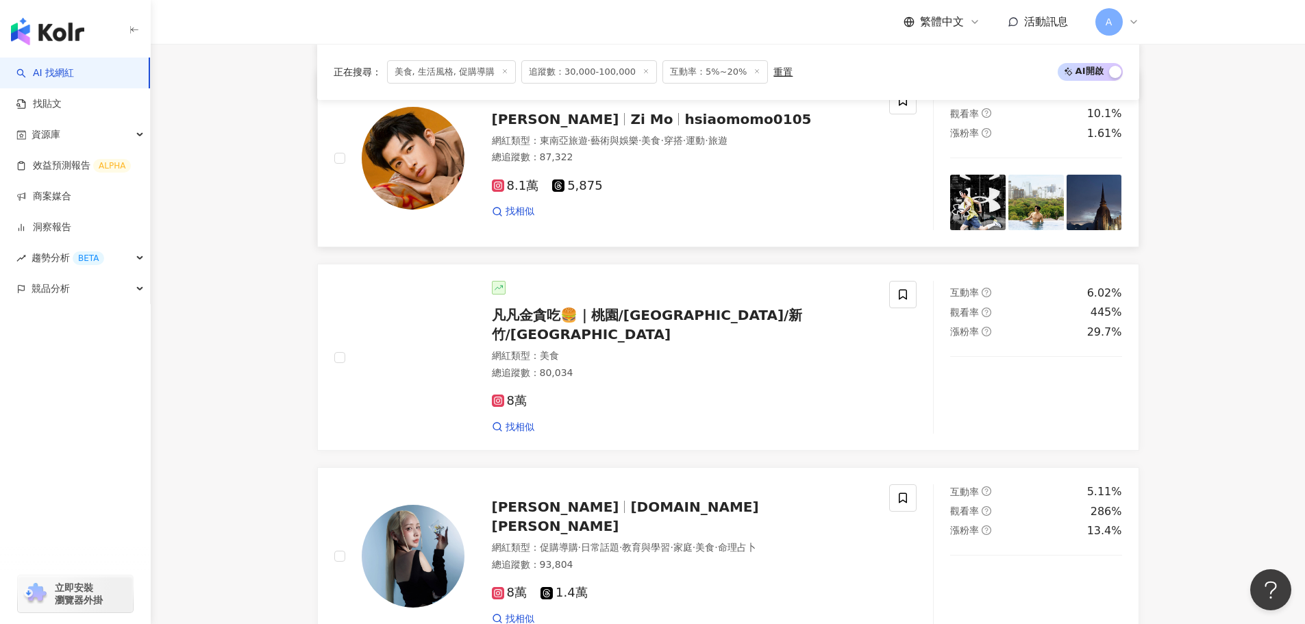
scroll to position [1740, 0]
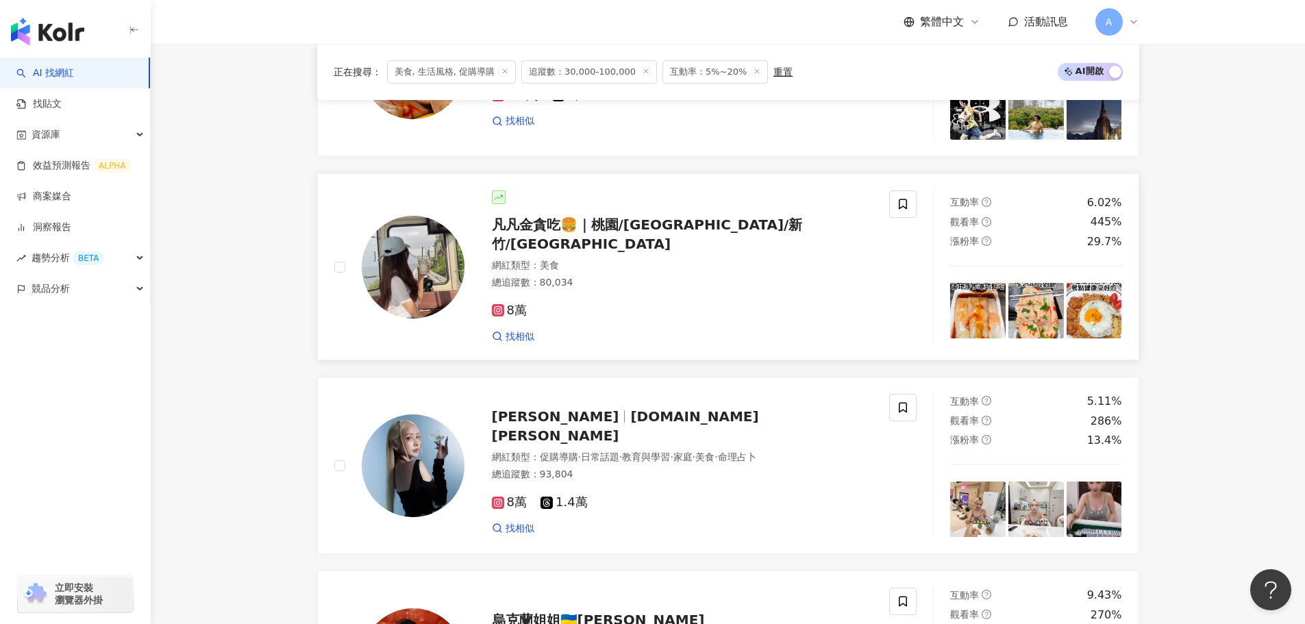
click at [651, 248] on span "凡凡金貪吃🍔｜桃園/中壢/新竹/台北美食" at bounding box center [647, 234] width 311 height 36
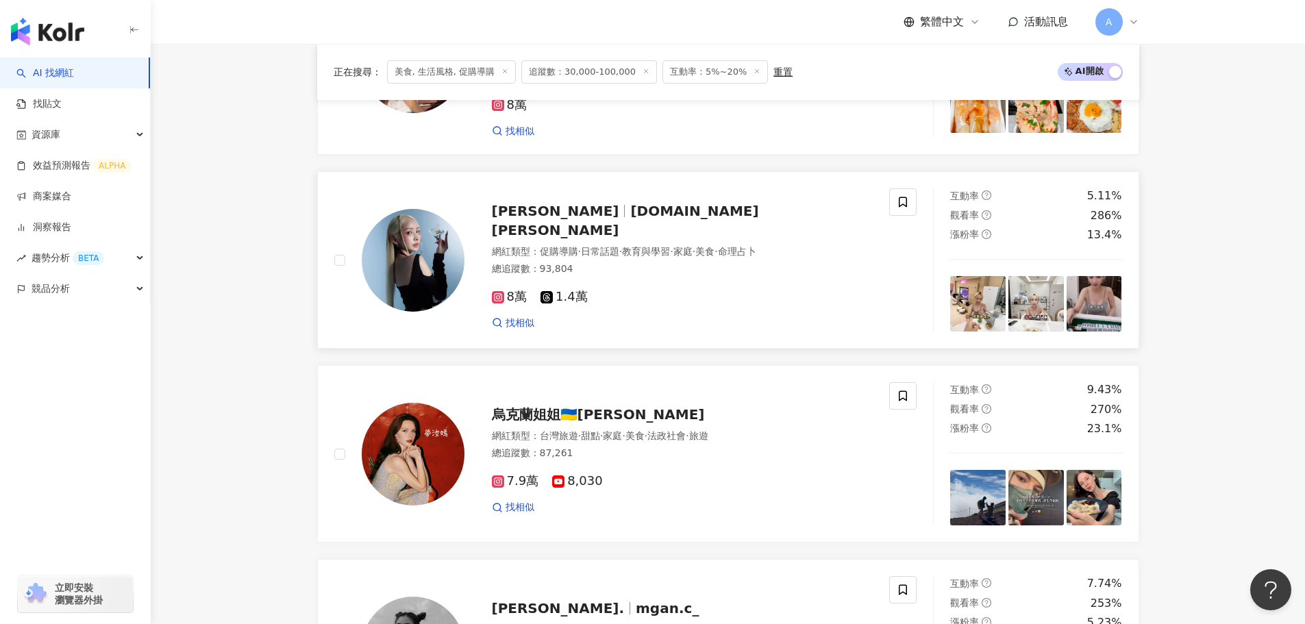
click at [535, 219] on span "TIBI WANG" at bounding box center [555, 211] width 127 height 16
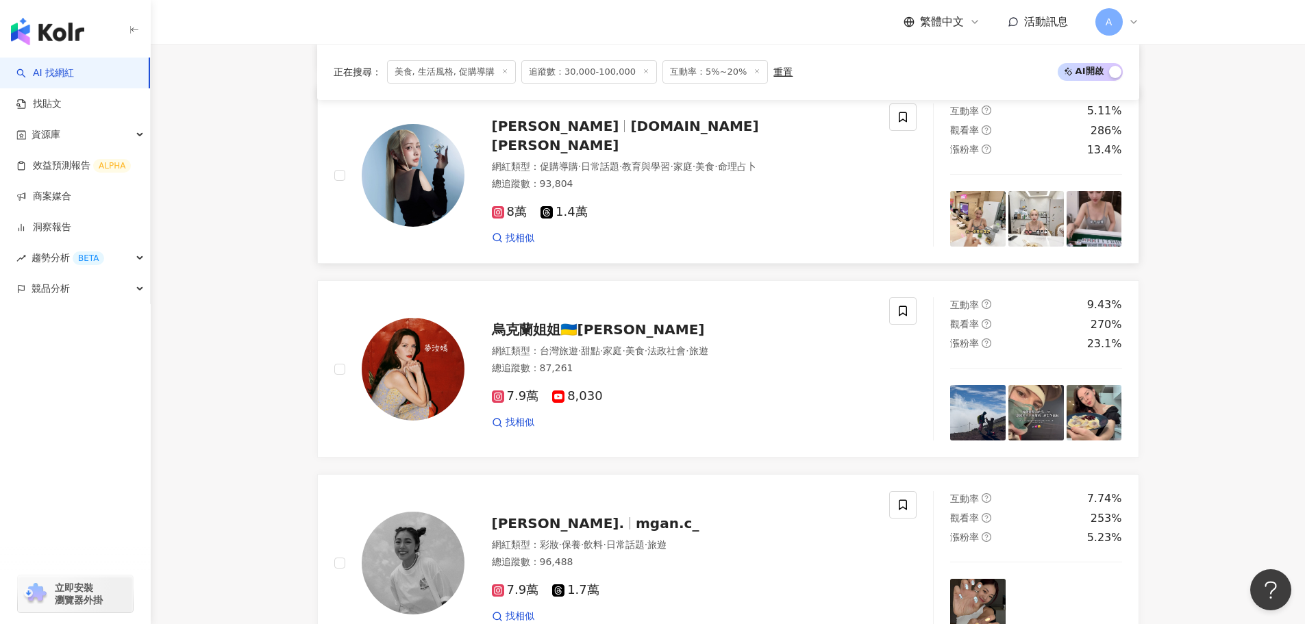
scroll to position [2151, 0]
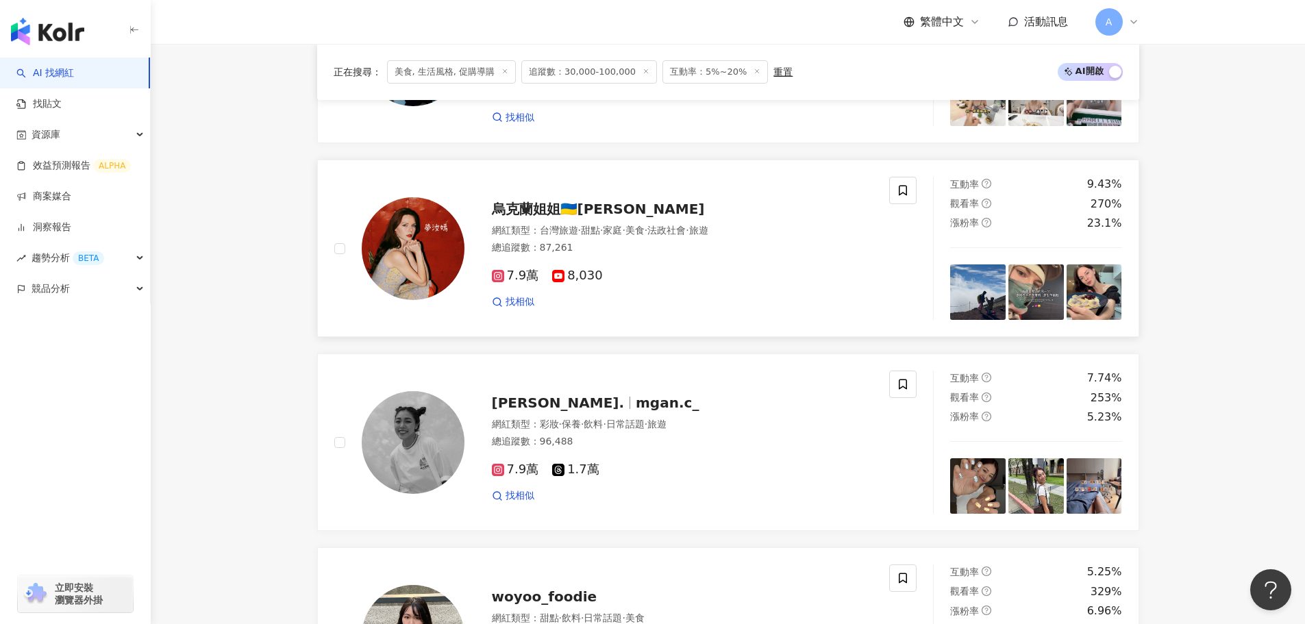
click at [585, 202] on span "烏克蘭姐姐🇺🇦汝嫣" at bounding box center [598, 209] width 213 height 16
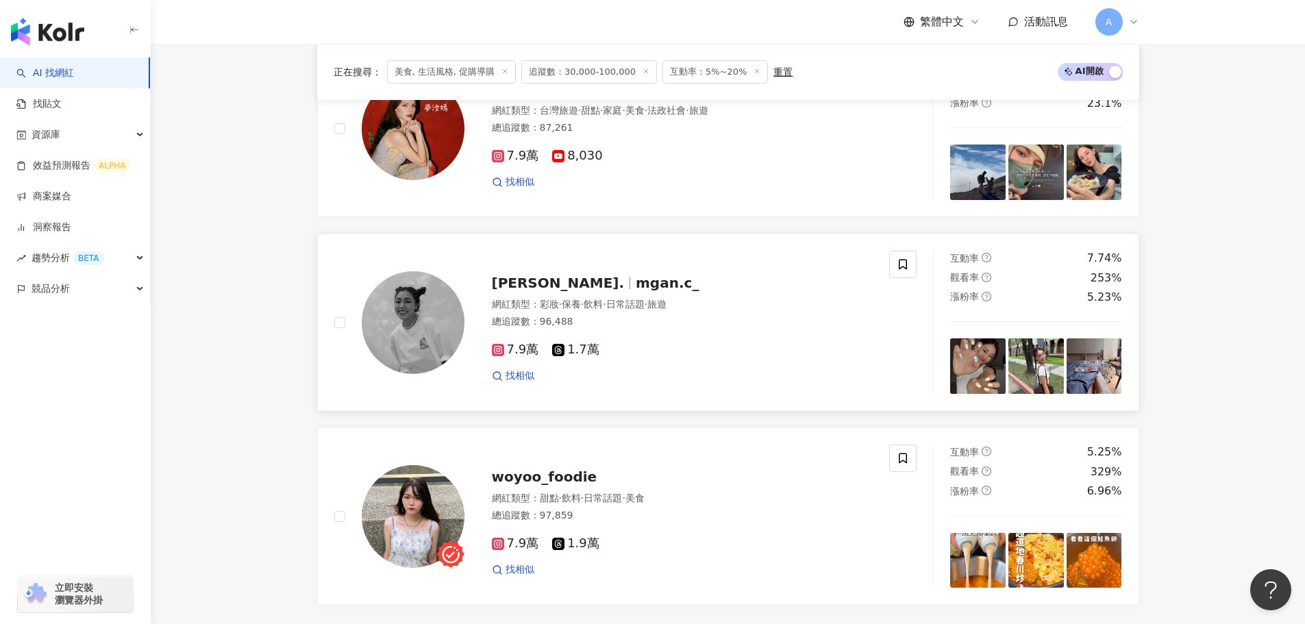
scroll to position [2271, 0]
click at [636, 277] on span "mgan.c_" at bounding box center [667, 282] width 63 height 16
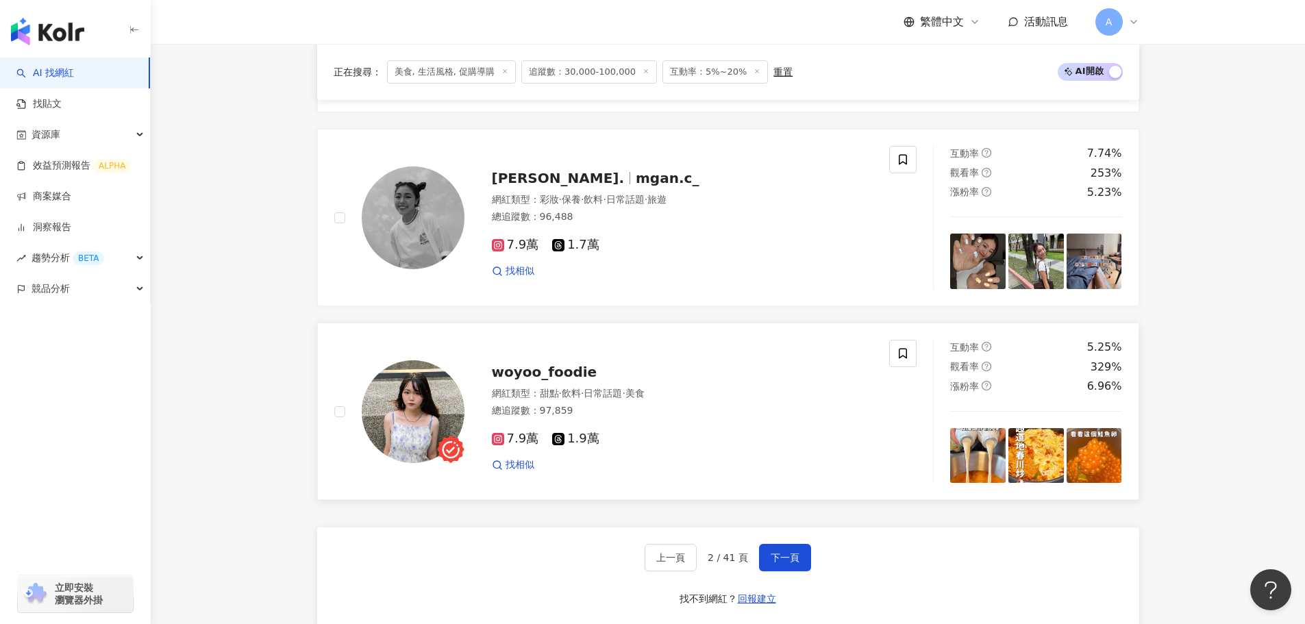
scroll to position [2401, 0]
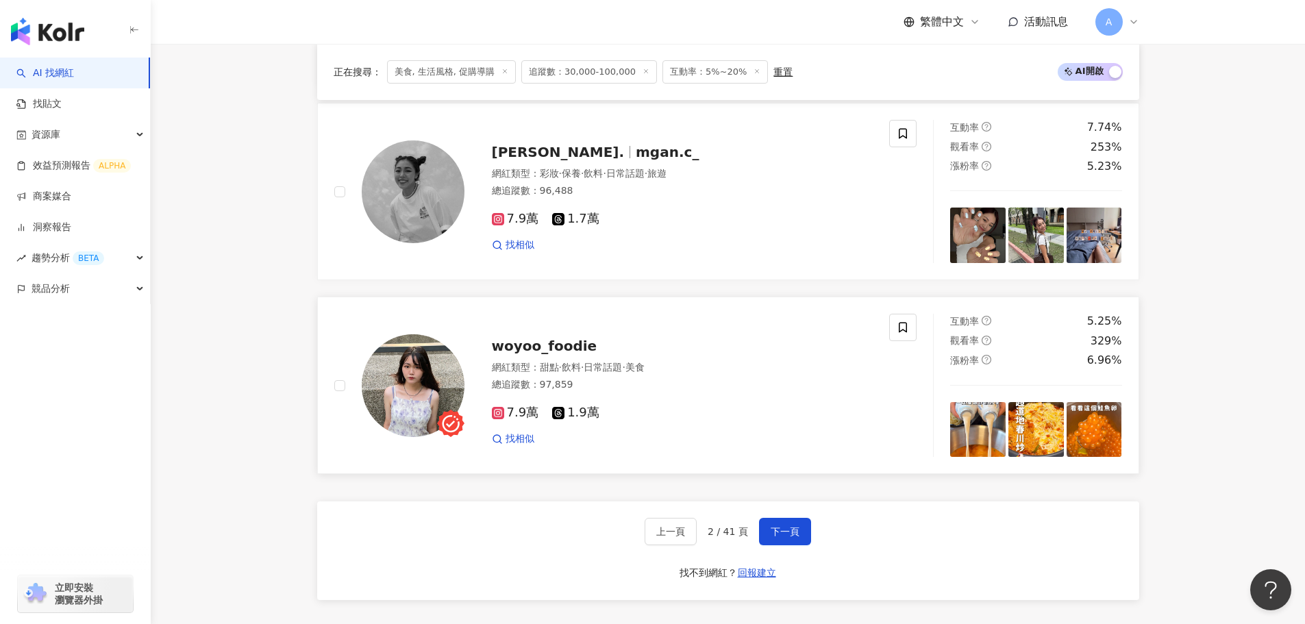
click at [582, 349] on span "woyoo_foodie" at bounding box center [544, 346] width 105 height 16
click at [777, 531] on span "下一頁" at bounding box center [785, 531] width 29 height 11
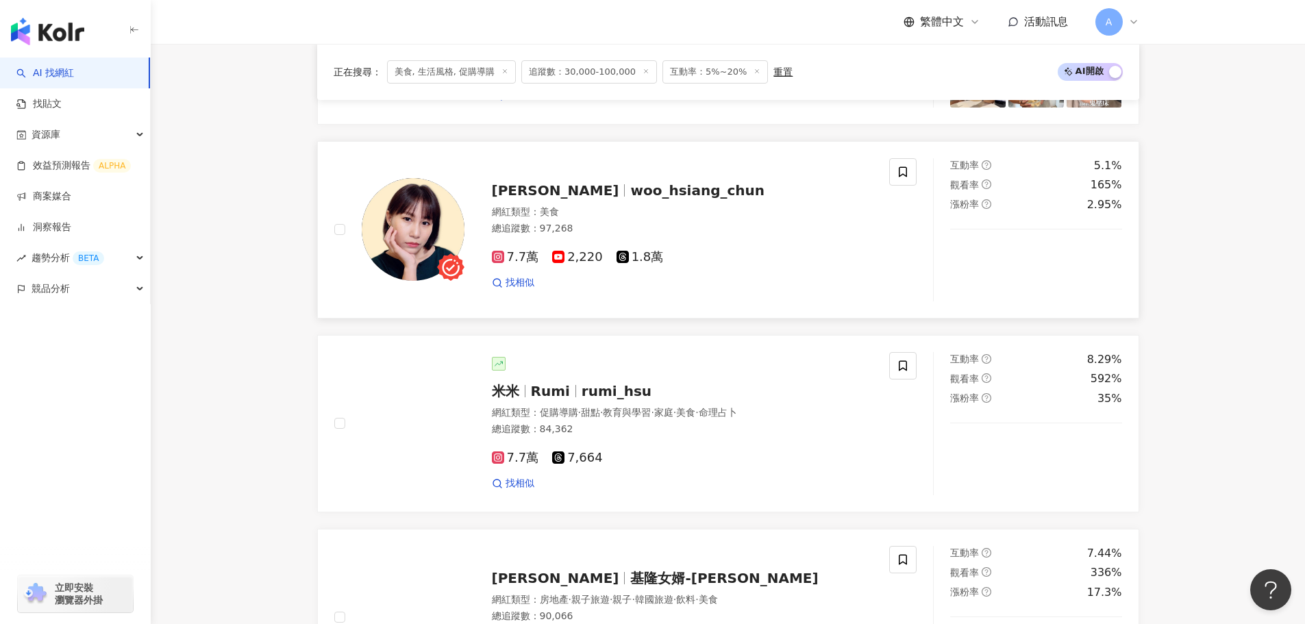
scroll to position [1191, 0]
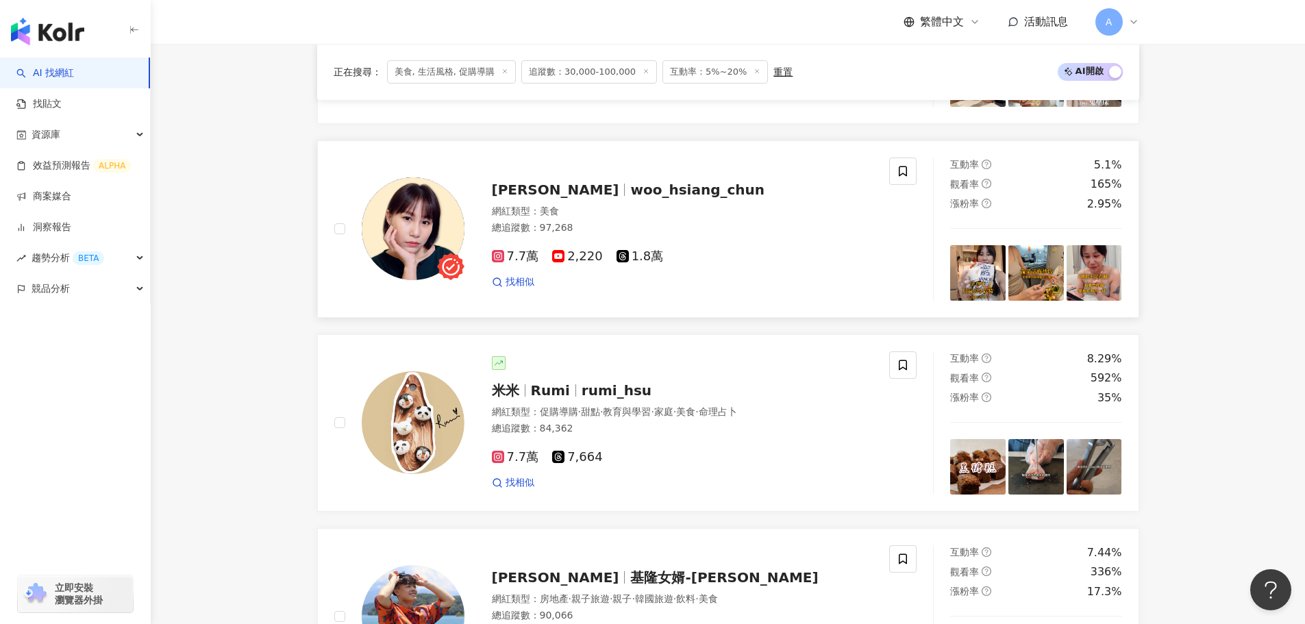
click at [630, 198] on span "woo_hsiang_chun" at bounding box center [697, 190] width 134 height 16
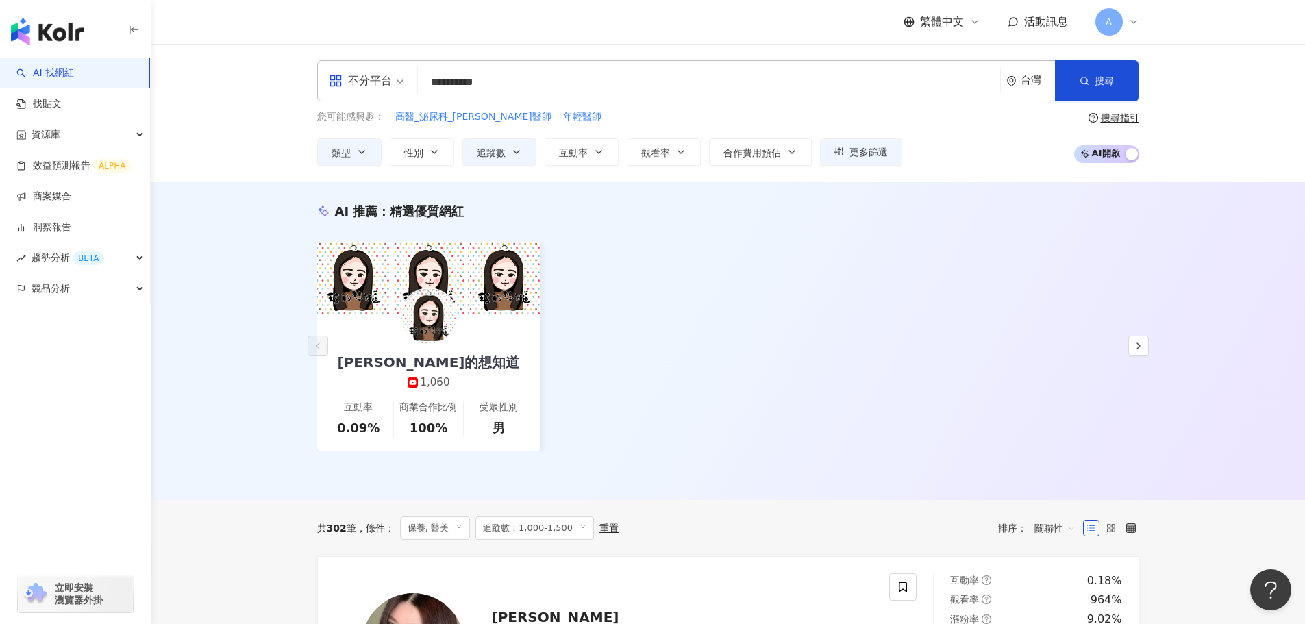
click at [540, 89] on input "**********" at bounding box center [708, 82] width 571 height 26
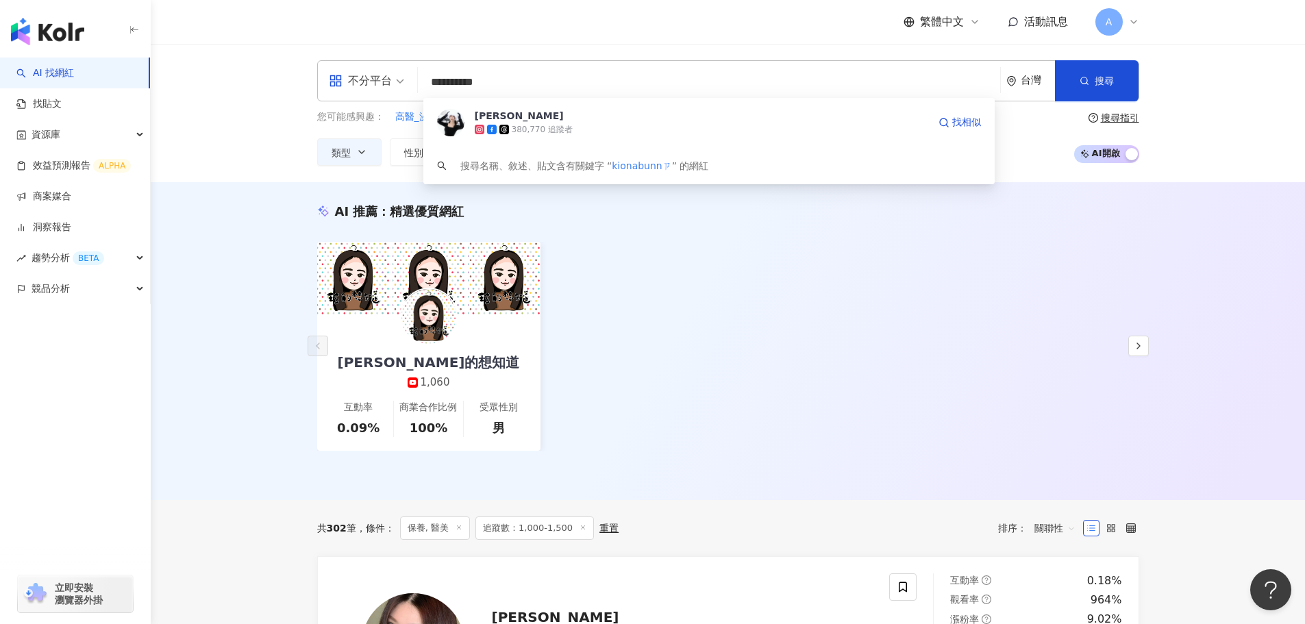
type input "*********"
click at [651, 134] on div "380,770 追蹤者" at bounding box center [701, 130] width 453 height 14
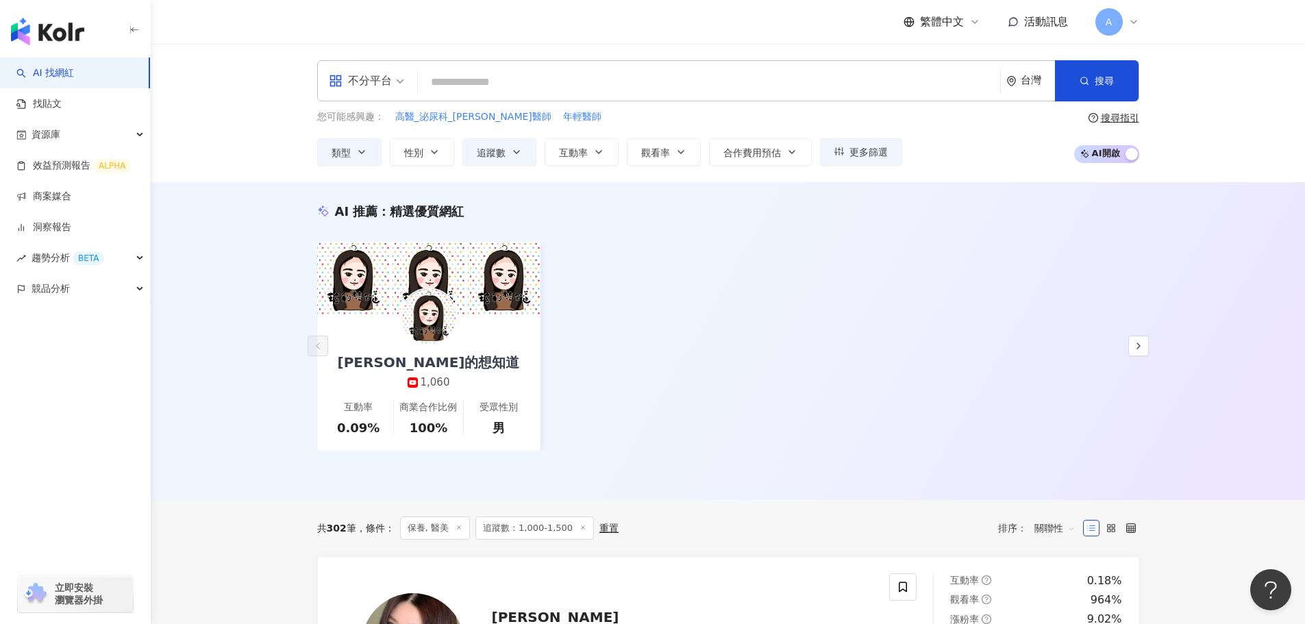
paste input "********"
type input "********"
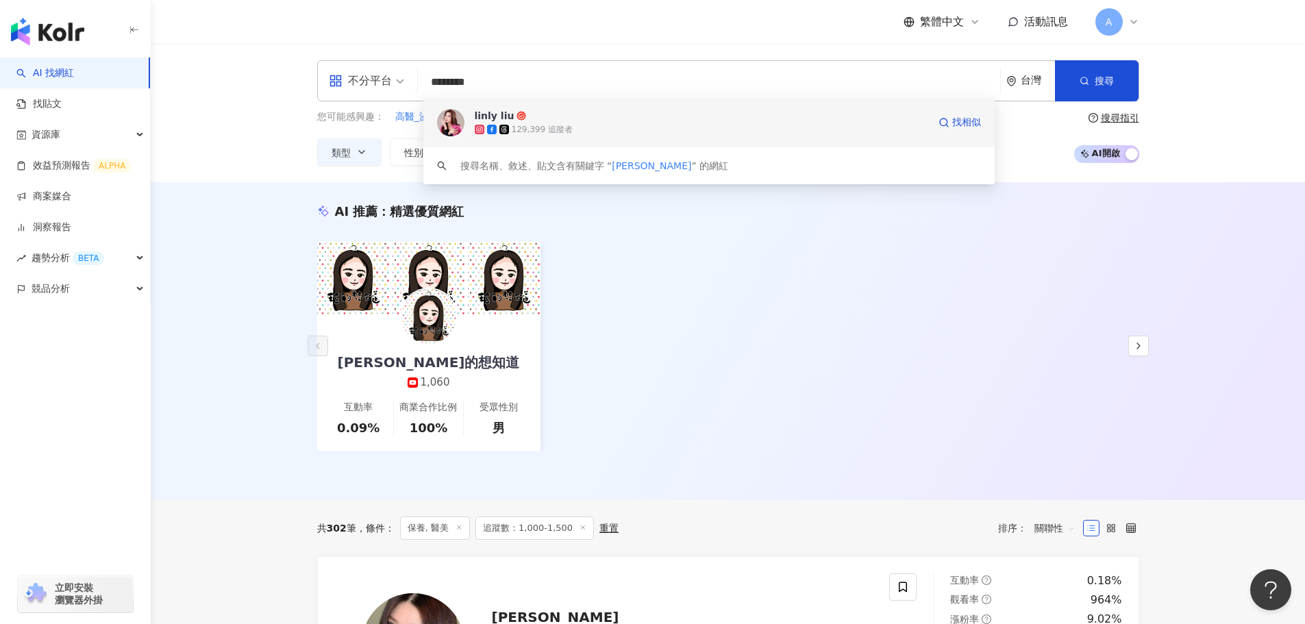
click at [569, 127] on div "129,399 追蹤者" at bounding box center [701, 130] width 453 height 14
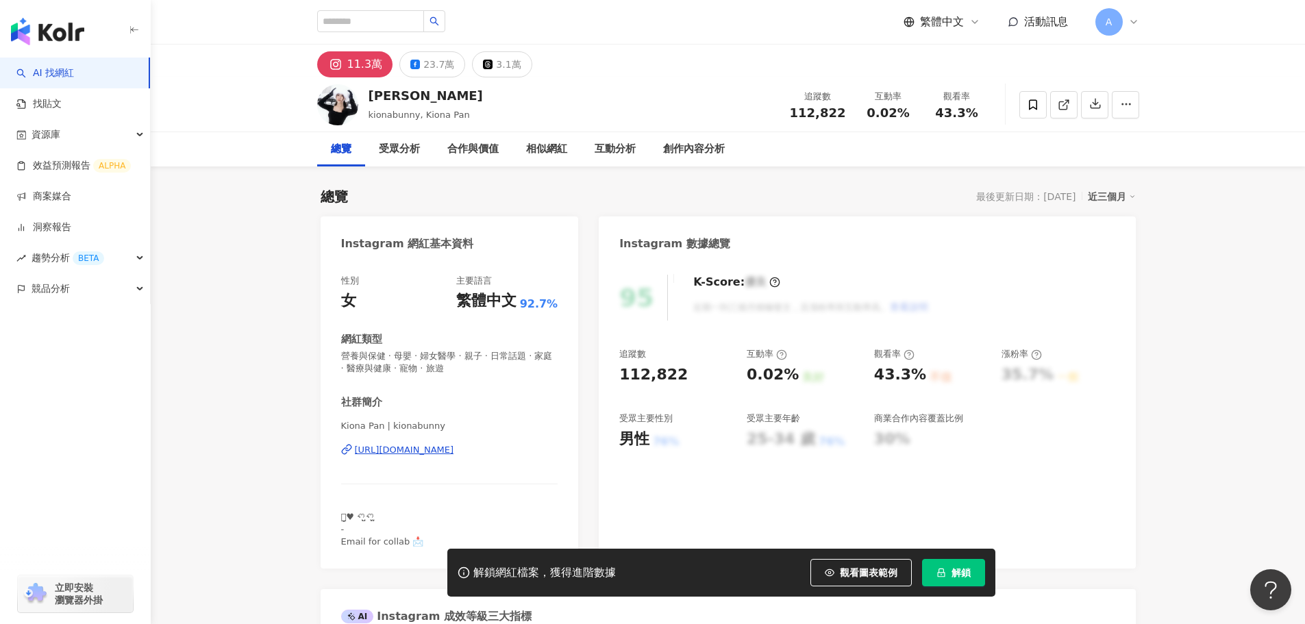
drag, startPoint x: 908, startPoint y: 114, endPoint x: 258, endPoint y: 5, distance: 659.2
click at [910, 114] on div "互動率 0.02%" at bounding box center [888, 104] width 68 height 29
click at [973, 108] on div "觀看率 43.3%" at bounding box center [957, 104] width 68 height 29
click at [927, 118] on div "觀看率 43.3%" at bounding box center [957, 104] width 68 height 29
click at [975, 116] on div "43.3%" at bounding box center [957, 113] width 52 height 14
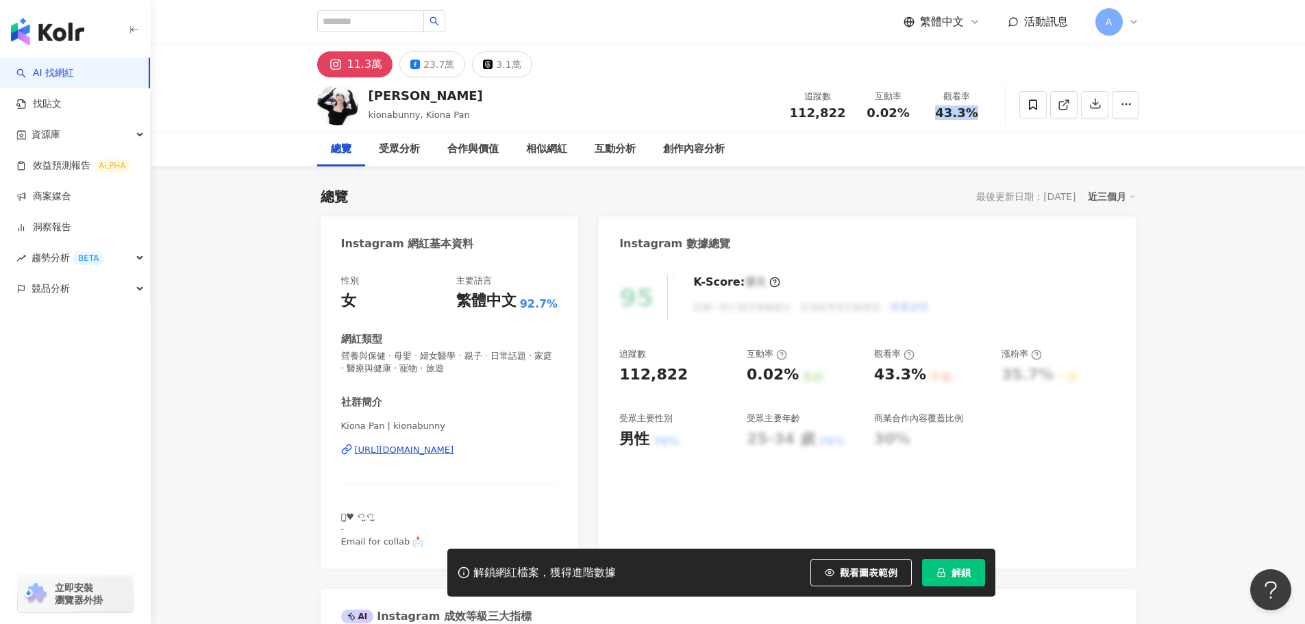
copy span "43.3%"
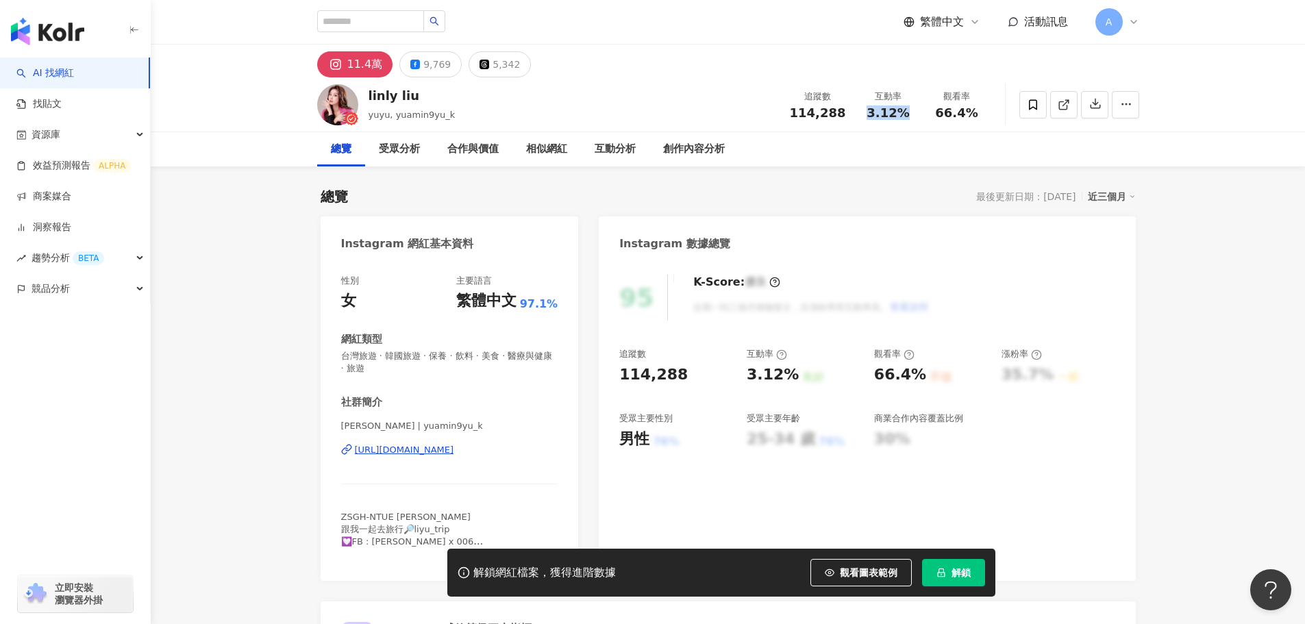
drag, startPoint x: 906, startPoint y: 114, endPoint x: 912, endPoint y: 116, distance: 7.2
click at [912, 116] on div "3.12%" at bounding box center [888, 113] width 52 height 14
drag, startPoint x: 942, startPoint y: 115, endPoint x: 918, endPoint y: 116, distance: 24.0
click at [979, 118] on div "66.4%" at bounding box center [957, 113] width 52 height 14
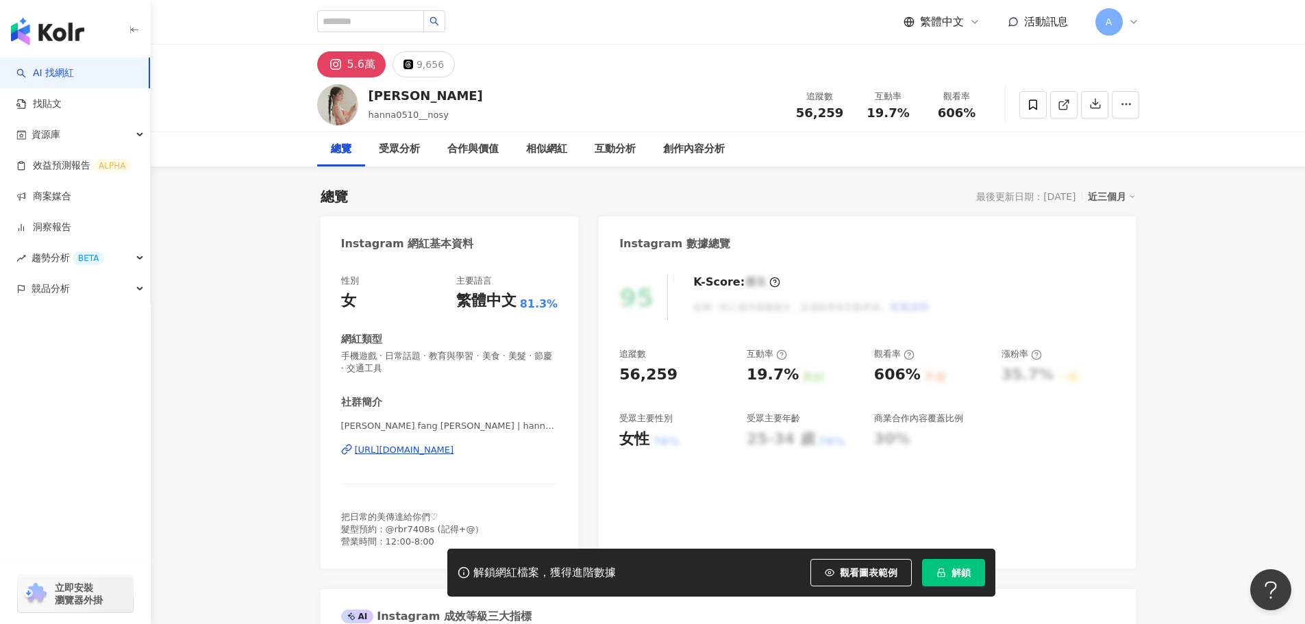
click at [425, 457] on div "Lin fang yu | hanna0510__ https://www.instagram.com/hanna0510__/" at bounding box center [449, 460] width 217 height 80
click at [429, 454] on div "https://www.instagram.com/hanna0510__/" at bounding box center [404, 450] width 99 height 12
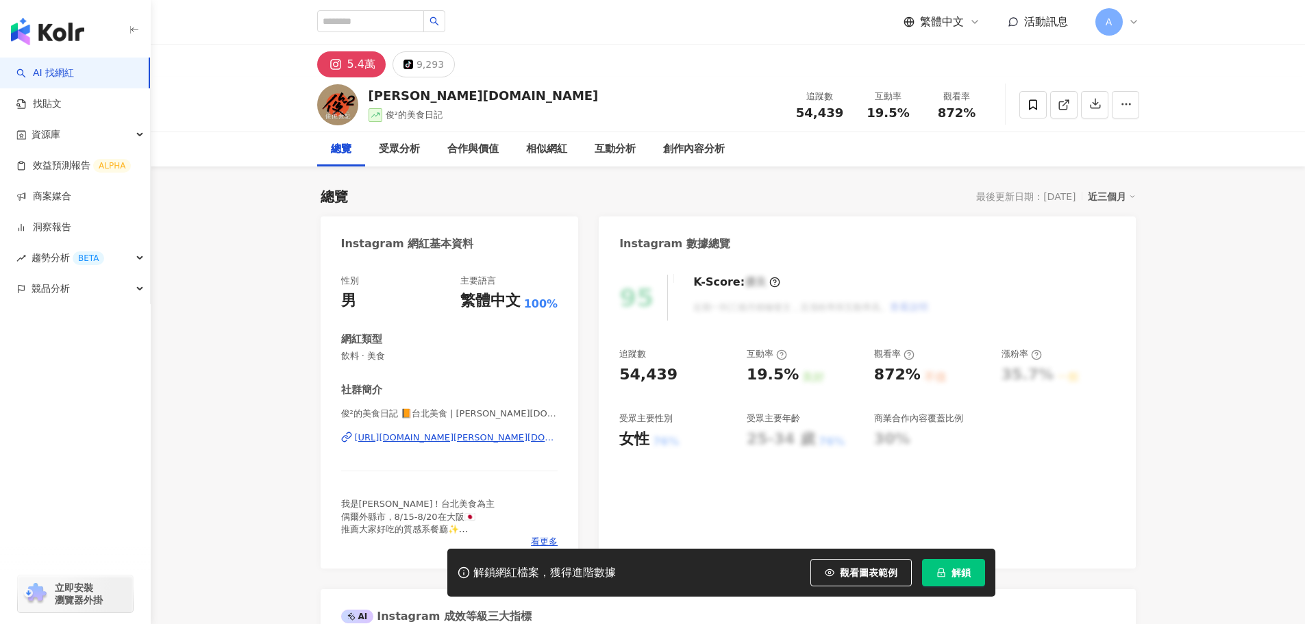
click at [420, 434] on div "https://www.instagram.com/jim.foodie.tw/" at bounding box center [456, 438] width 203 height 12
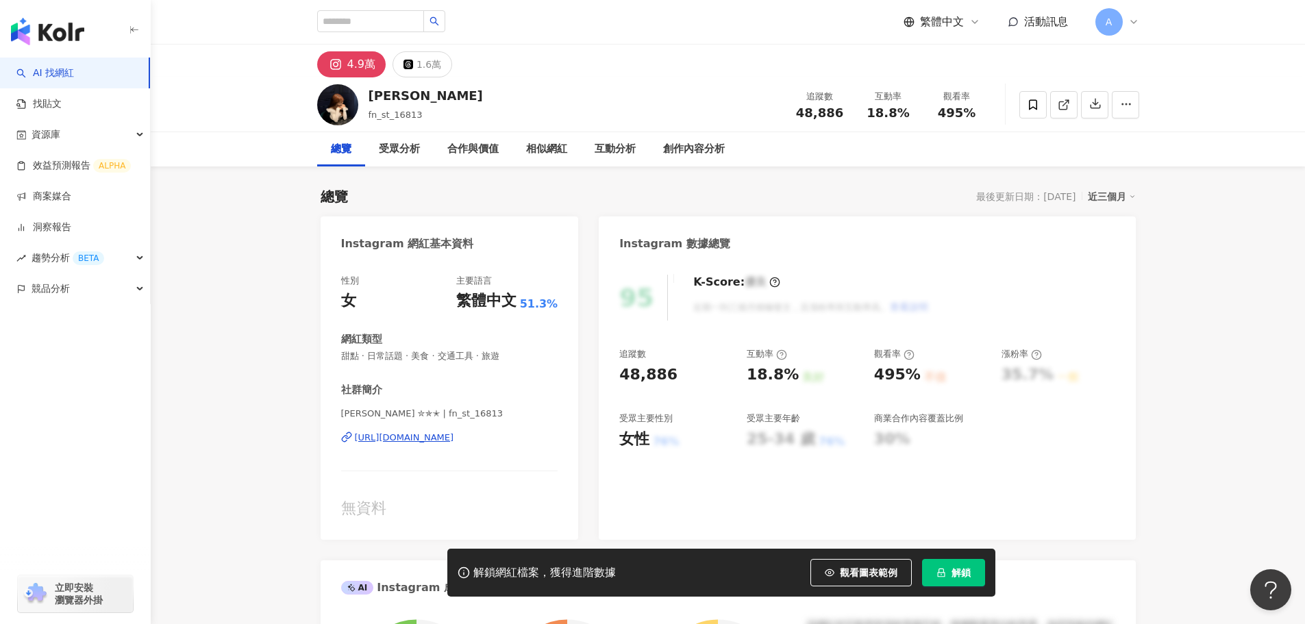
click at [454, 432] on div "[URL][DOMAIN_NAME]" at bounding box center [404, 438] width 99 height 12
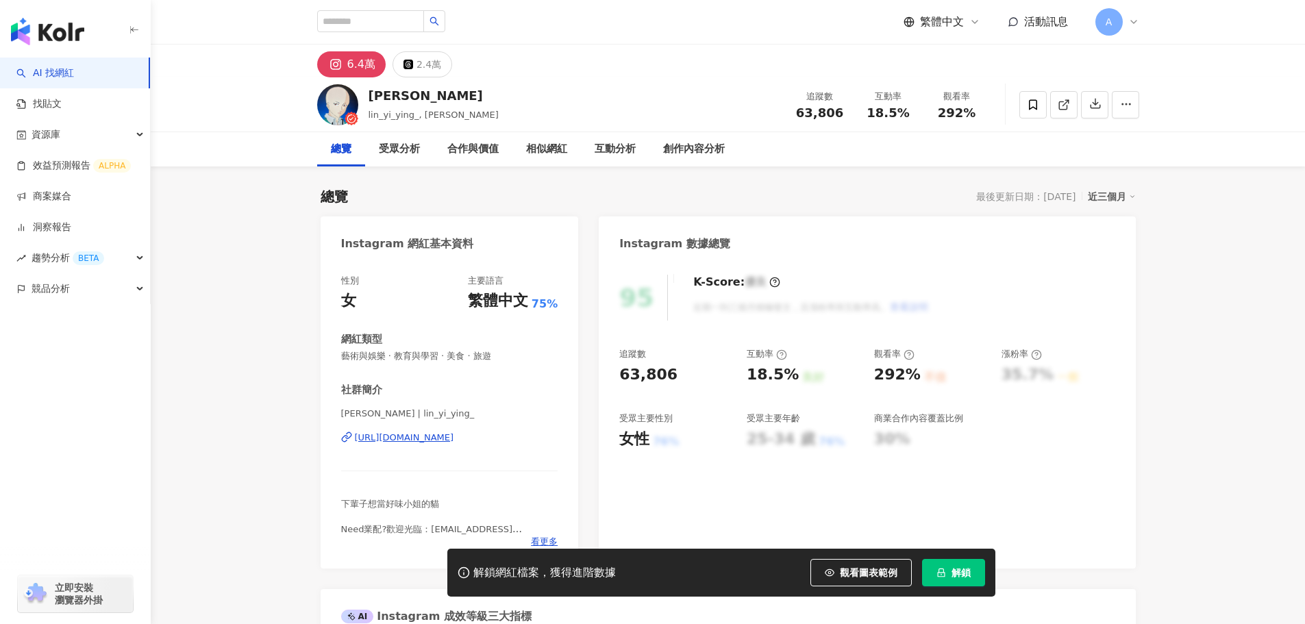
click at [454, 437] on div "https://www.instagram.com/lin_yi_ying_/" at bounding box center [404, 438] width 99 height 12
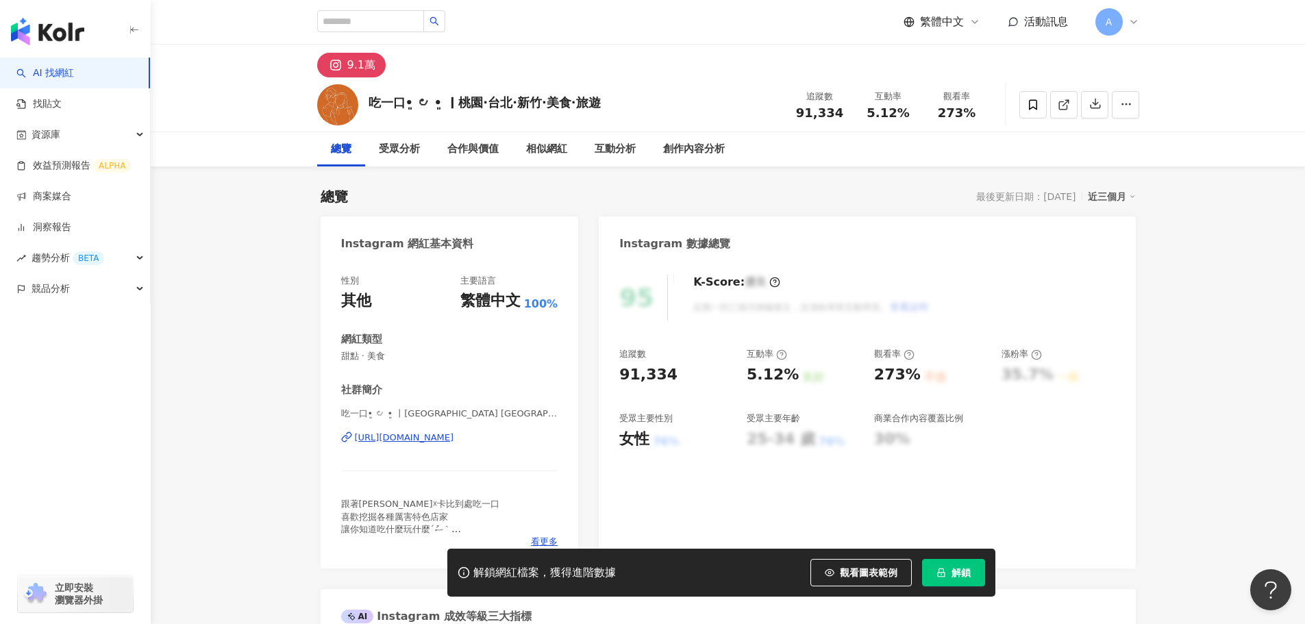
click at [453, 451] on div "吃一口•͈ ౿ •͈ 丨桃園 中壢 台北 美食 住宿 | foodabite_0325 https://www.instagram.com/foodabite…" at bounding box center [449, 448] width 217 height 80
click at [451, 438] on div "https://www.instagram.com/foodabite_0325/" at bounding box center [404, 438] width 99 height 12
click at [439, 444] on div "https://www.instagram.com/foodabite_0325/" at bounding box center [404, 438] width 99 height 12
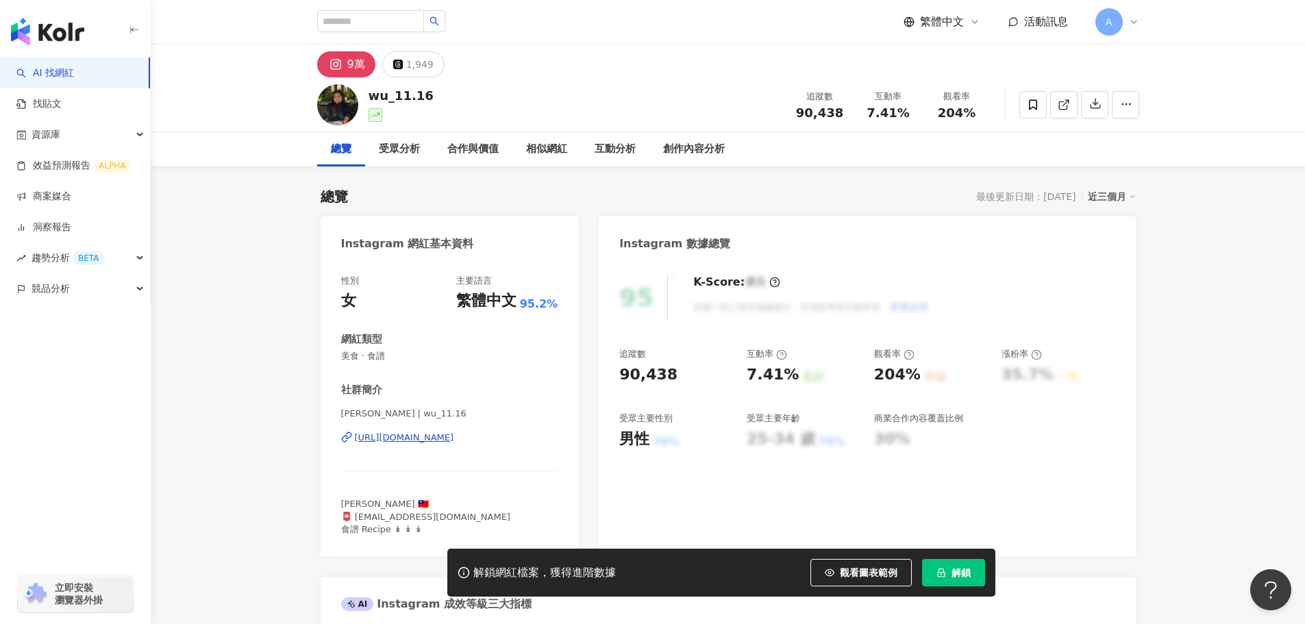
click at [454, 436] on div "https://www.instagram.com/wu_11.16/" at bounding box center [404, 438] width 99 height 12
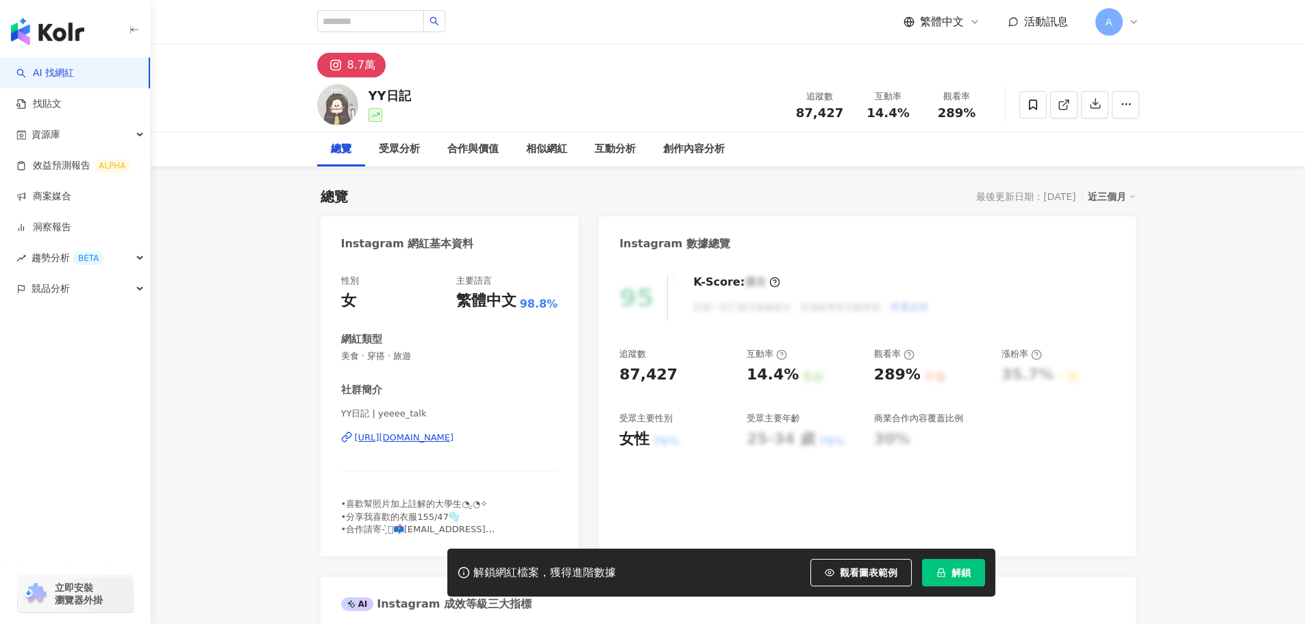
click at [454, 434] on div "[URL][DOMAIN_NAME]" at bounding box center [404, 438] width 99 height 12
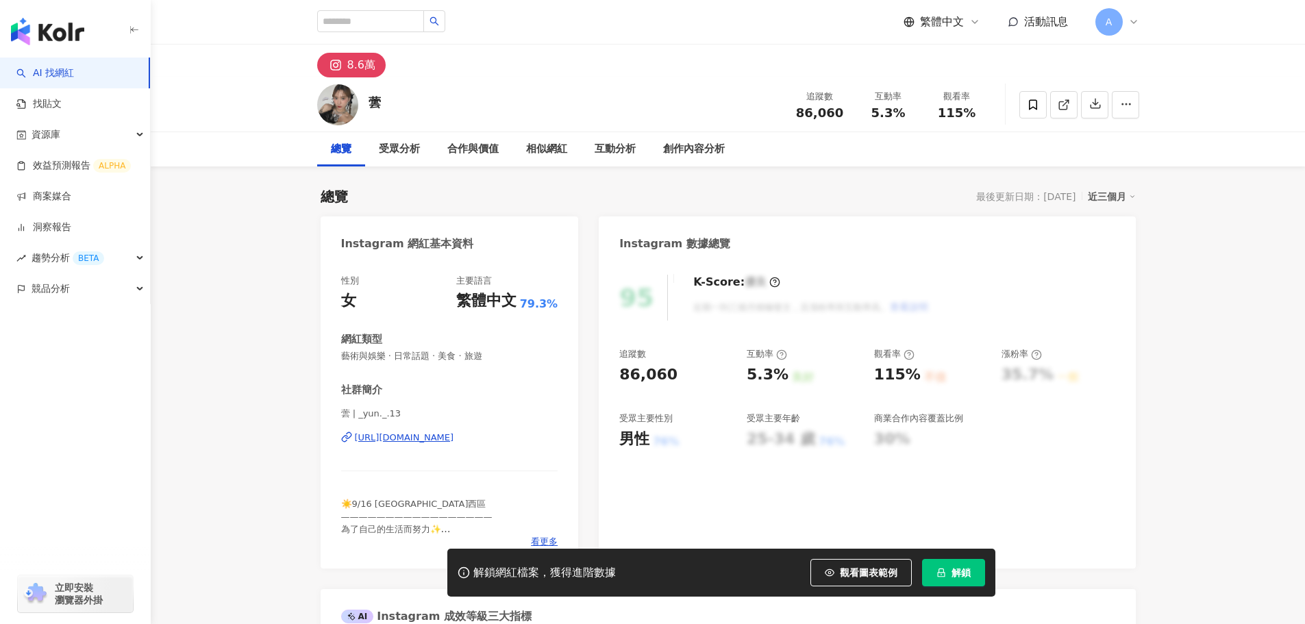
click at [434, 449] on div "蕓 | _yun._.13 https://www.instagram.com/_yun._.13/" at bounding box center [449, 448] width 217 height 80
click at [427, 429] on div "蕓 | _yun._.13 https://www.instagram.com/_yun._.13/" at bounding box center [449, 448] width 217 height 80
click at [438, 442] on div "https://www.instagram.com/_yun._.13/" at bounding box center [404, 438] width 99 height 12
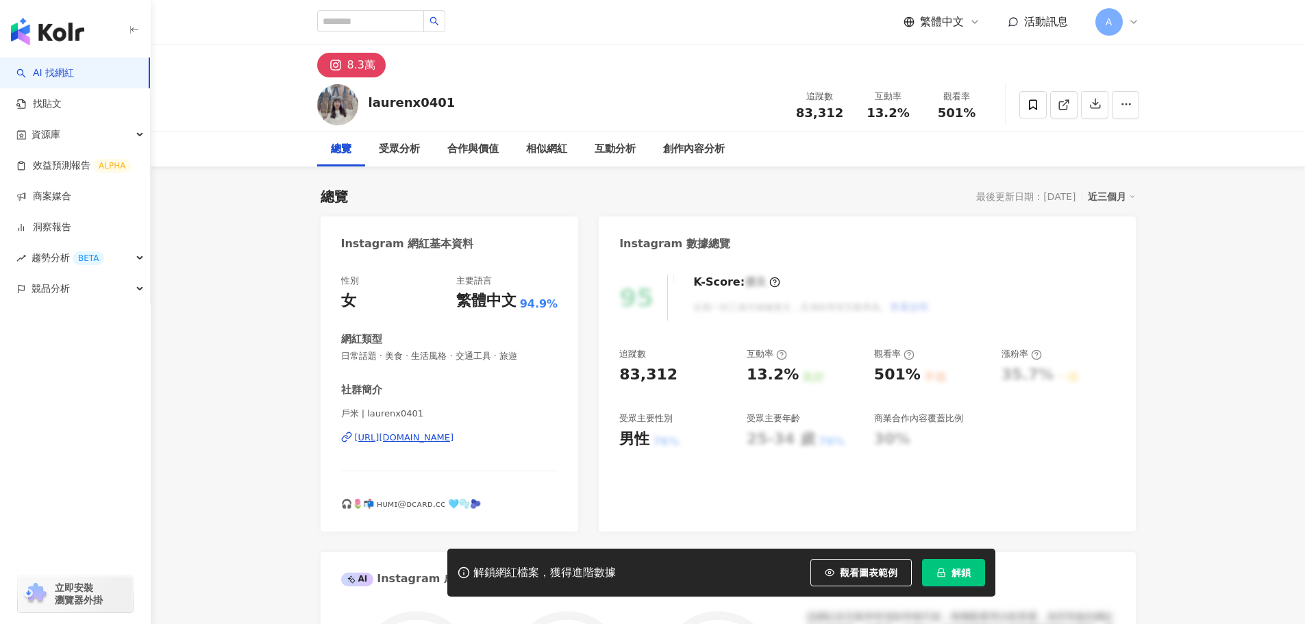
click at [386, 437] on div "https://www.instagram.com/laurenx0401/" at bounding box center [404, 438] width 99 height 12
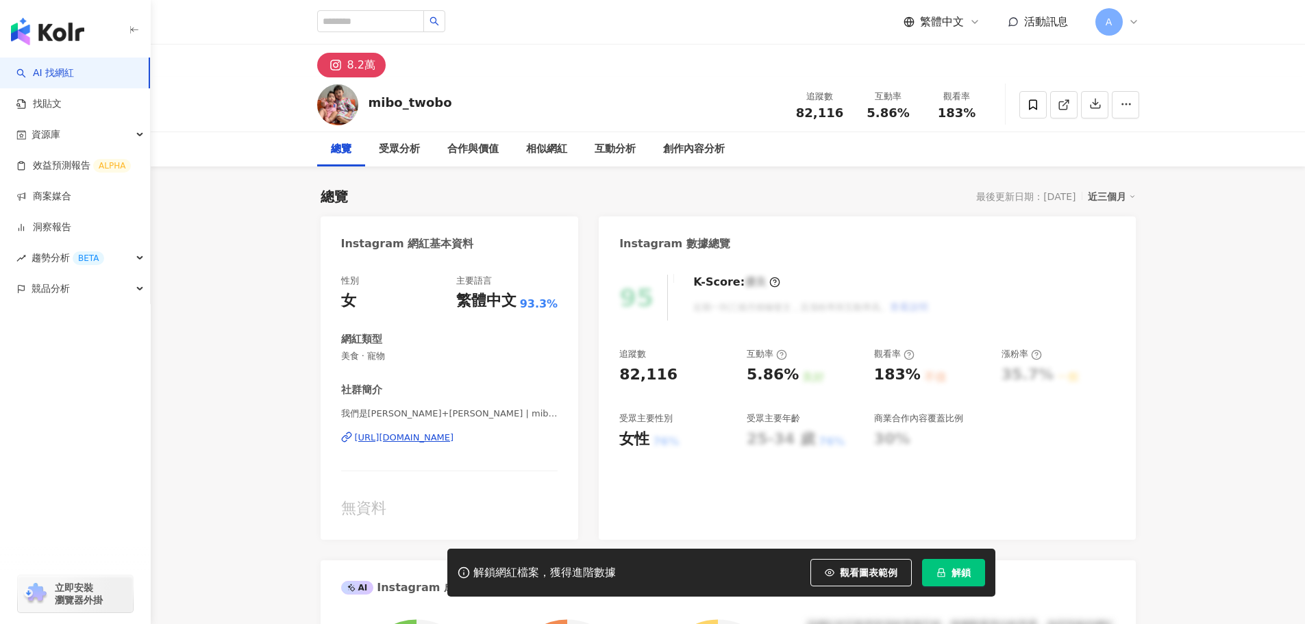
click at [454, 436] on div "[URL][DOMAIN_NAME]" at bounding box center [404, 438] width 99 height 12
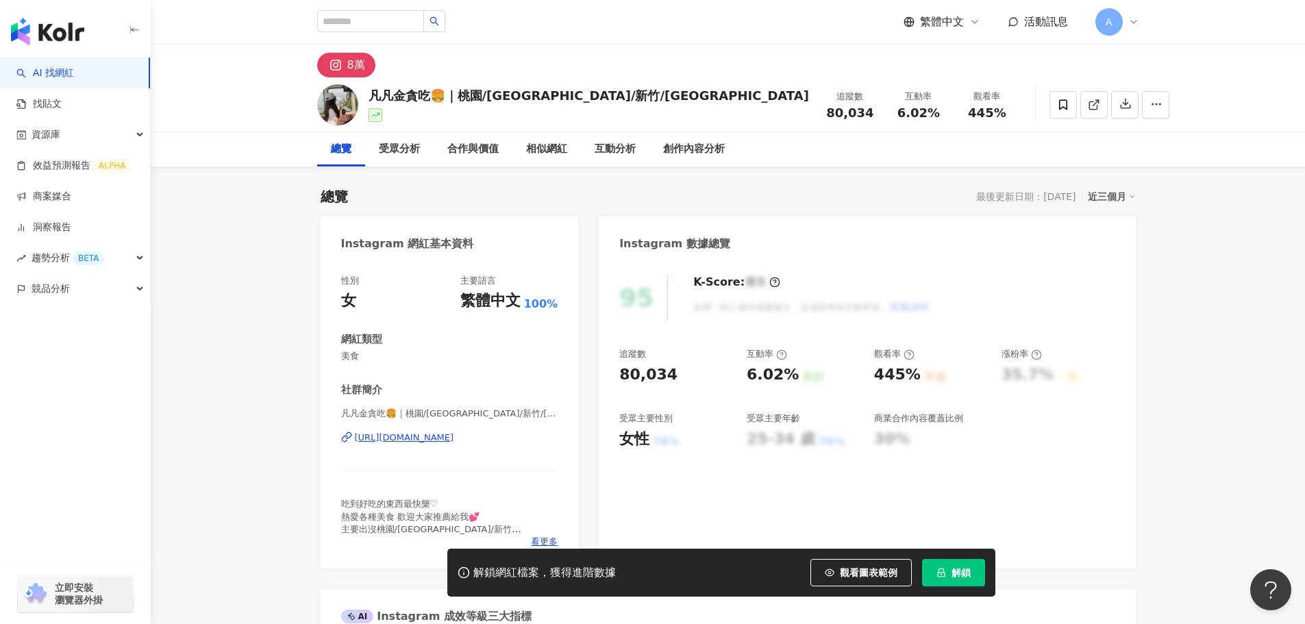
click at [454, 434] on div "[URL][DOMAIN_NAME]" at bounding box center [404, 438] width 99 height 12
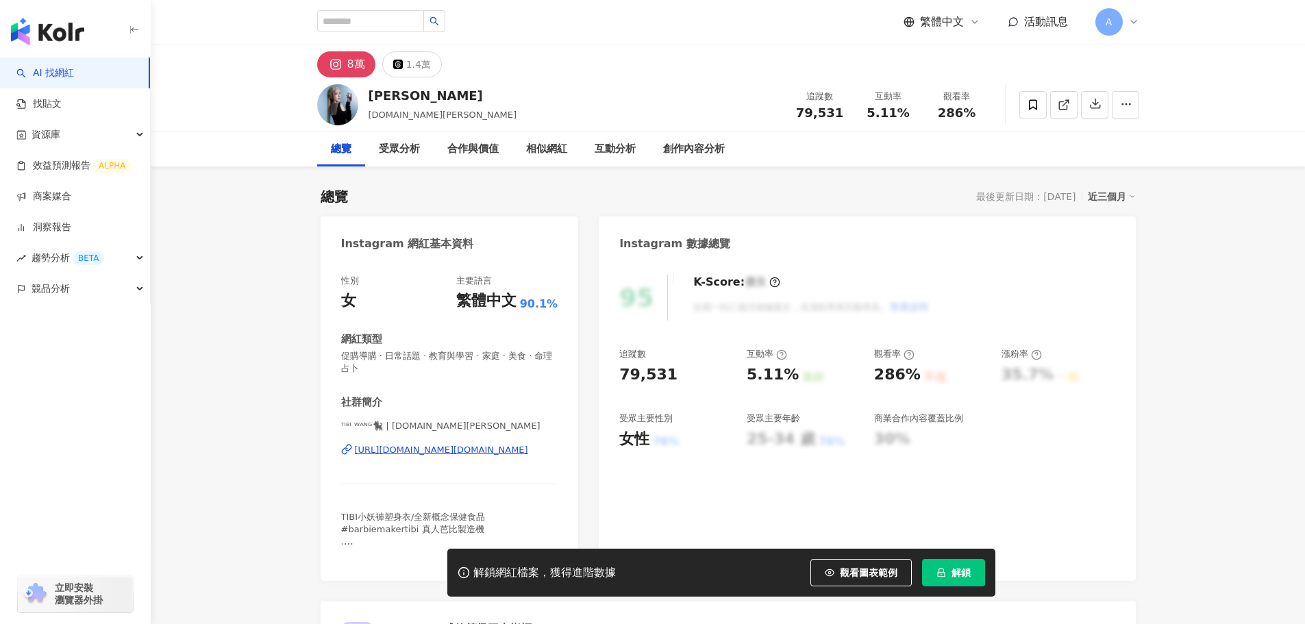
click at [444, 442] on div "ᵀᴵᴮᴵ ᵂᴬᴺᴳ🐈‍⬛ | tibi.wang https://www.instagram.com/tibi.wang/" at bounding box center [449, 460] width 217 height 80
click at [456, 447] on div "https://www.instagram.com/tibi.wang/" at bounding box center [441, 450] width 173 height 12
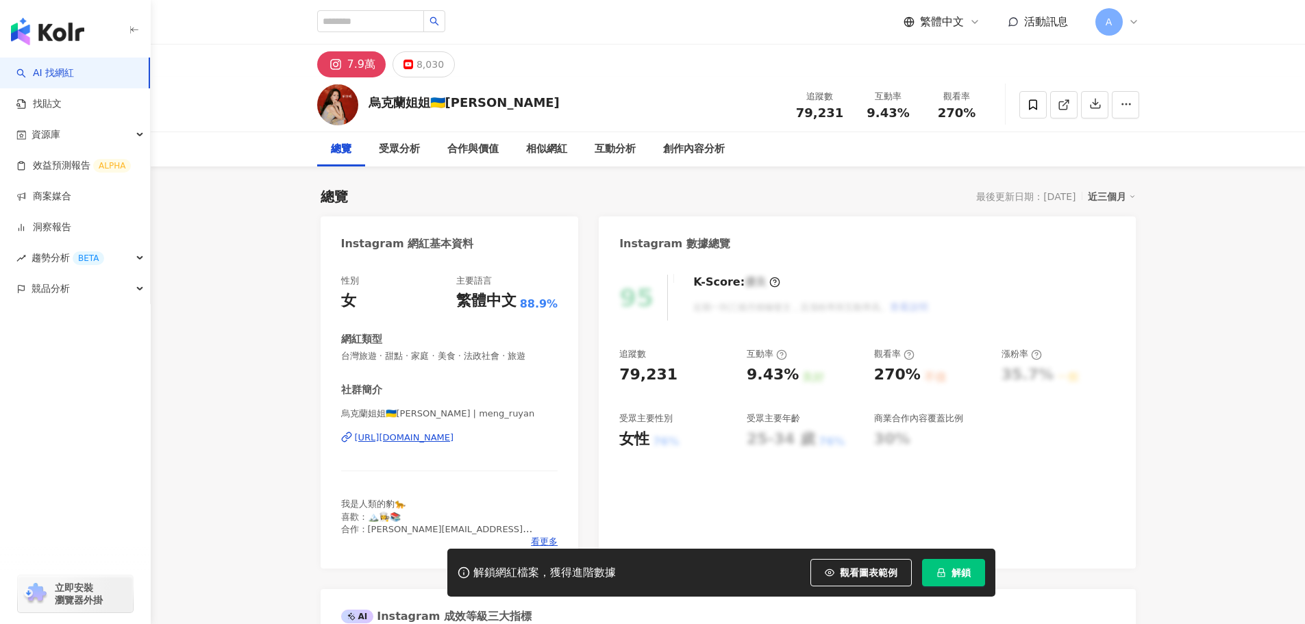
click at [454, 441] on div "[URL][DOMAIN_NAME]" at bounding box center [404, 438] width 99 height 12
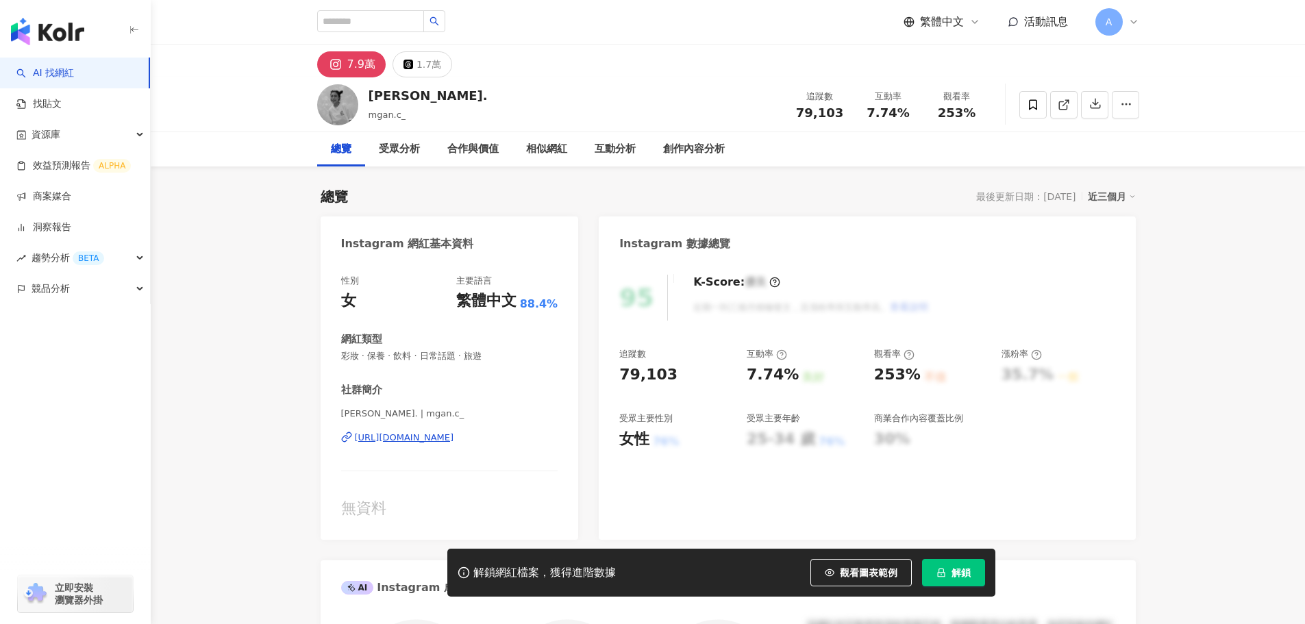
click at [453, 436] on div "https://www.instagram.com/mgan.c_/" at bounding box center [404, 438] width 99 height 12
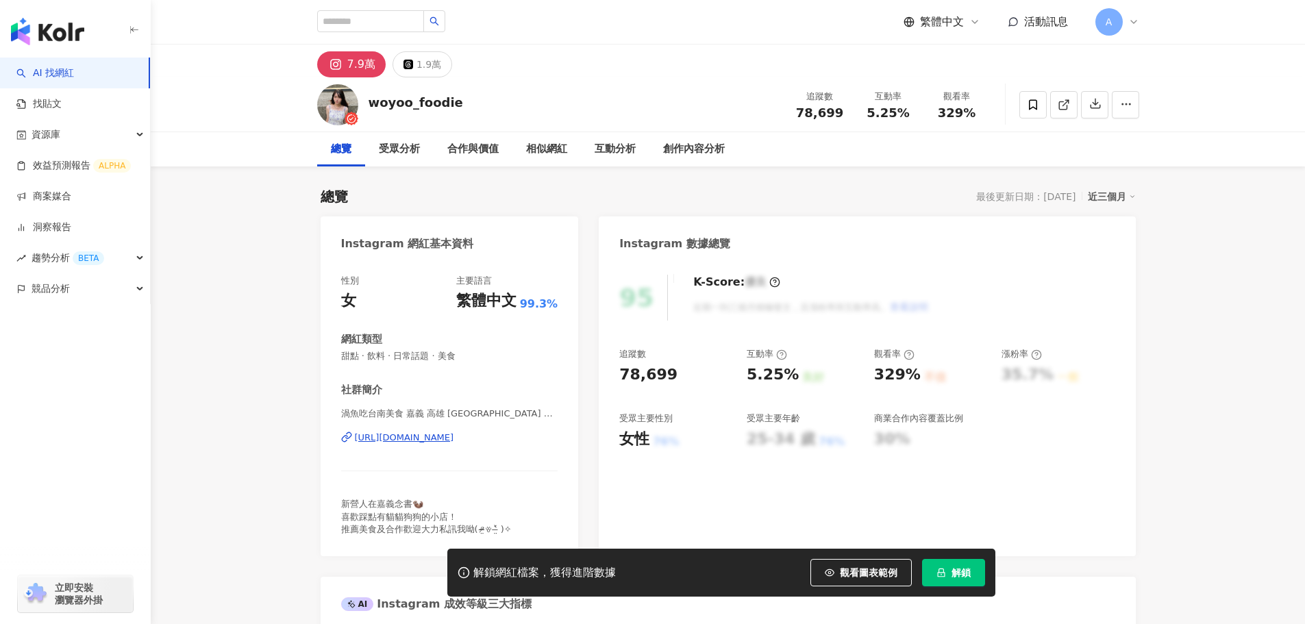
click at [431, 436] on div "https://www.instagram.com/woyoo_foodie/" at bounding box center [404, 438] width 99 height 12
